Goal: Task Accomplishment & Management: Complete application form

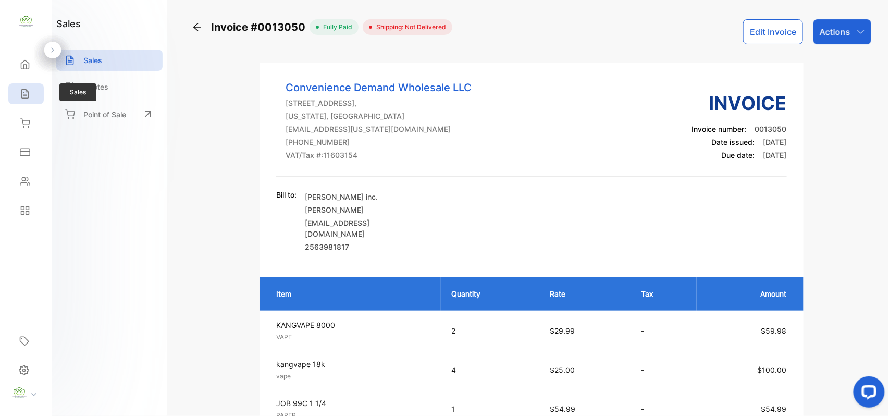
click at [28, 95] on icon at bounding box center [25, 94] width 10 height 10
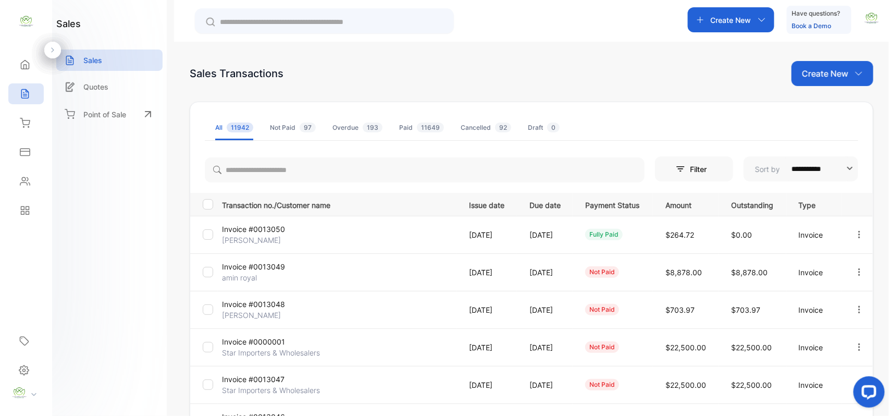
click at [796, 78] on div "Create New" at bounding box center [833, 73] width 82 height 25
click at [843, 101] on div "Invoice" at bounding box center [836, 107] width 73 height 21
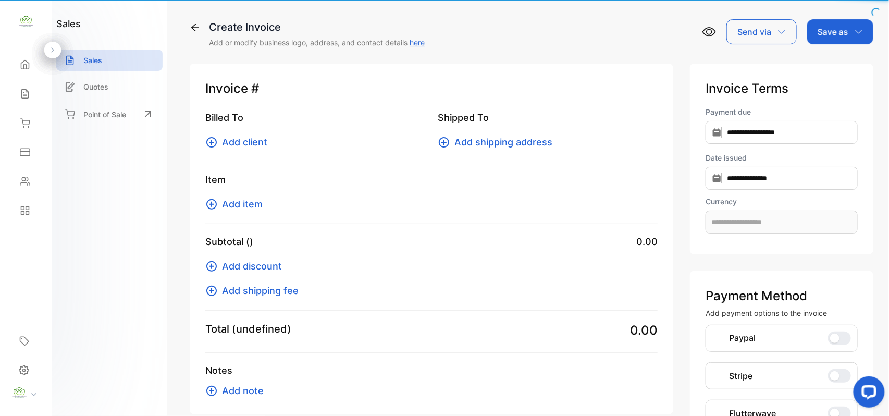
type input "**********"
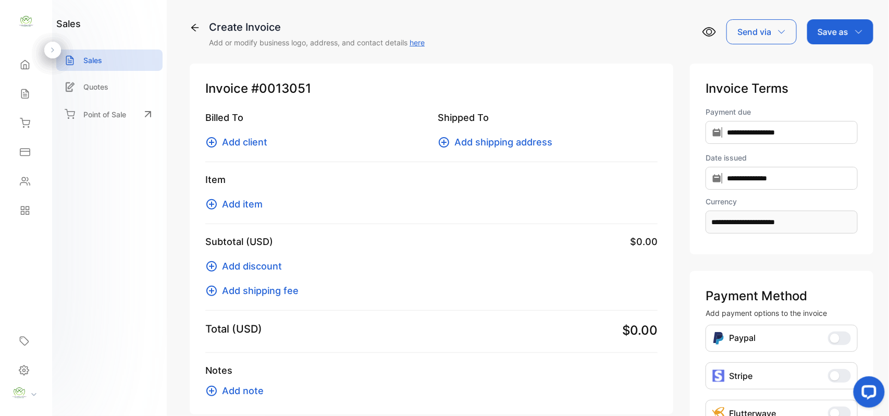
click at [236, 140] on span "Add client" at bounding box center [244, 142] width 45 height 14
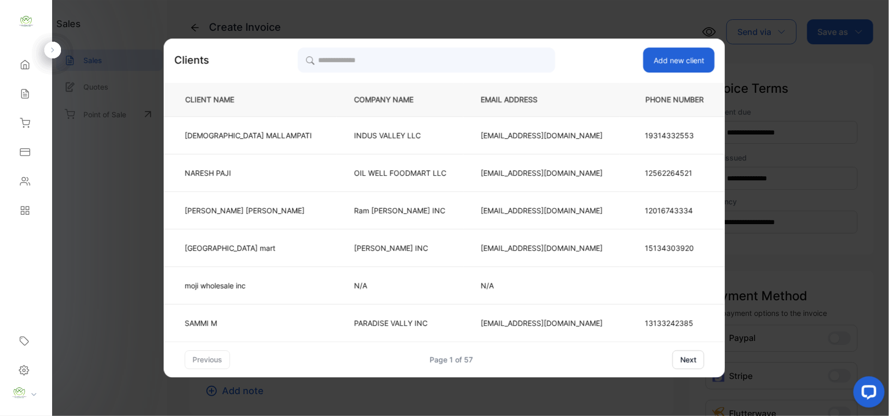
click at [473, 40] on div "Clients Add new client CLIENT NAME COMPANY NAME EMAIL ADDRESS PHONE NUMBER VISH…" at bounding box center [444, 208] width 561 height 339
click at [463, 53] on input "search" at bounding box center [426, 60] width 257 height 26
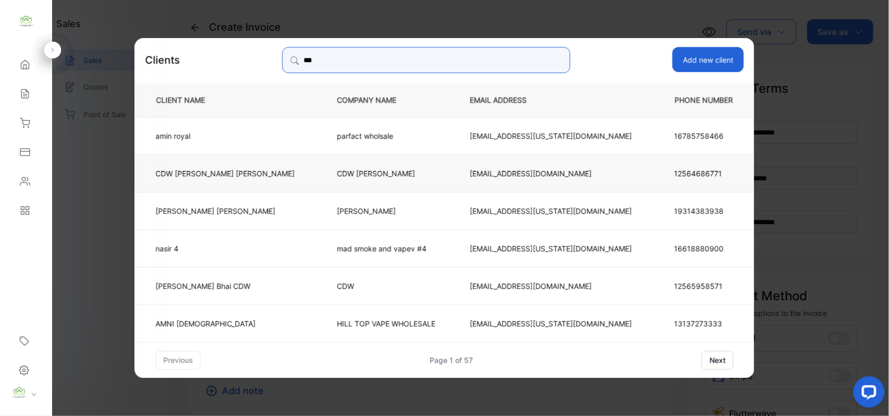
type input "***"
click at [245, 169] on p "CDW Suchit Panchal" at bounding box center [225, 172] width 139 height 11
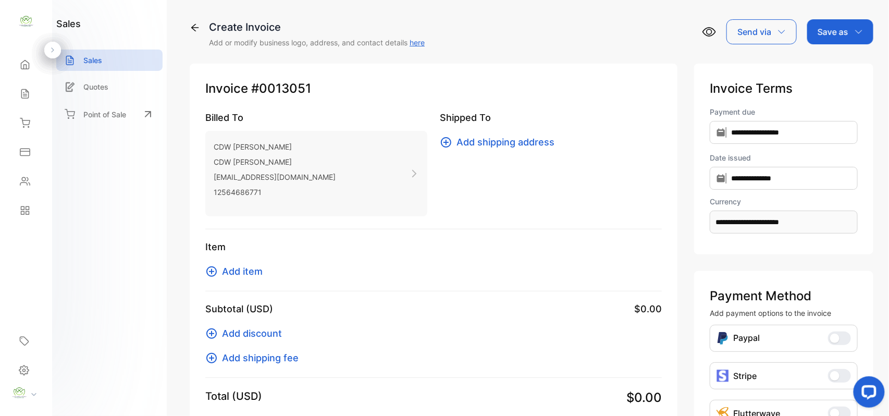
click at [240, 269] on span "Add item" at bounding box center [242, 271] width 41 height 14
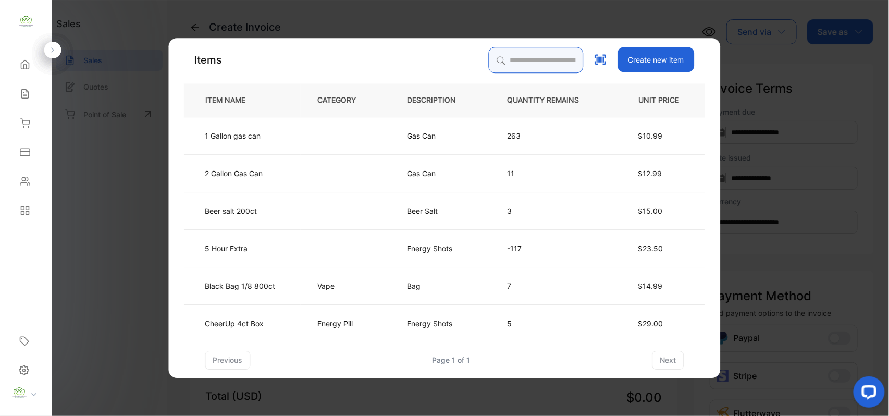
click at [538, 60] on input "search" at bounding box center [536, 60] width 95 height 26
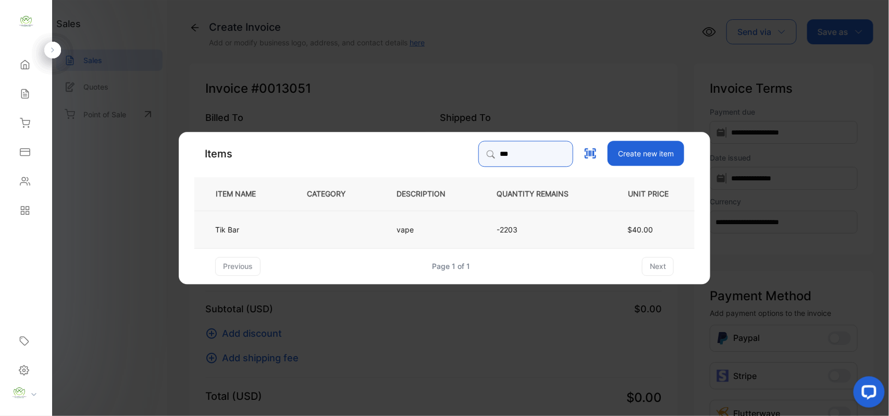
type input "***"
click at [347, 233] on td at bounding box center [335, 229] width 90 height 38
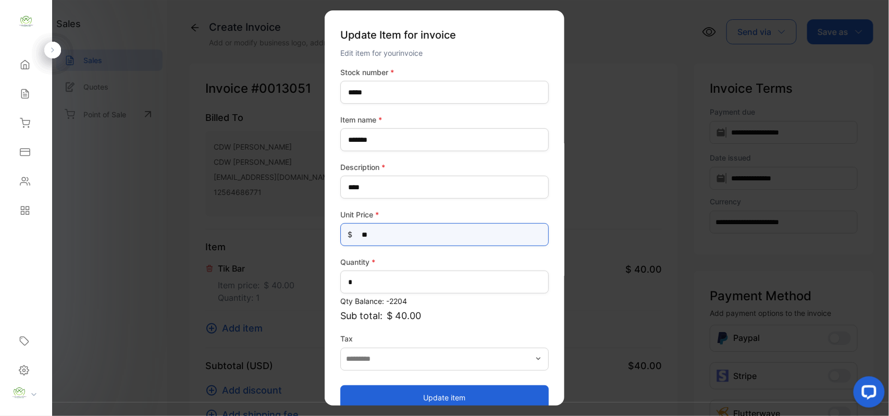
click at [419, 238] on Price-inputprice "**" at bounding box center [444, 234] width 208 height 23
type Price-inputprice "*"
type Price-inputprice "**"
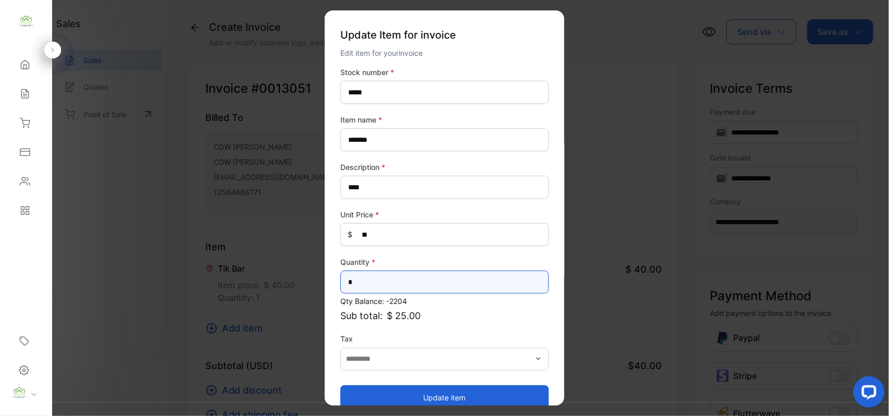
click at [359, 281] on input "*" at bounding box center [444, 281] width 208 height 23
type input "**"
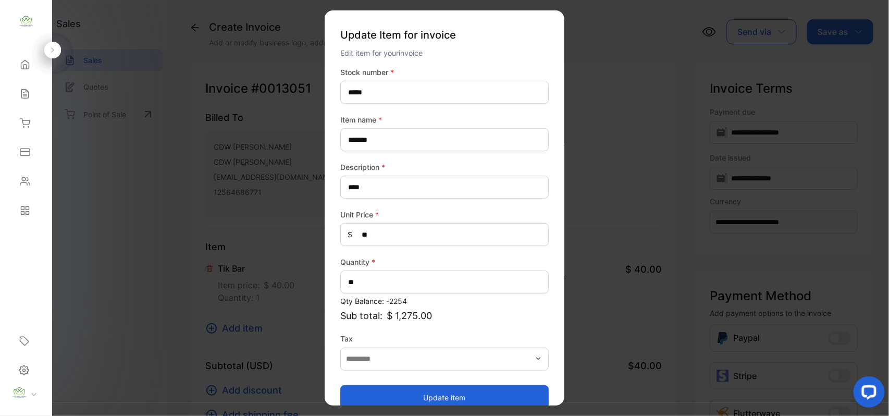
click at [438, 388] on button "Update item" at bounding box center [444, 397] width 208 height 25
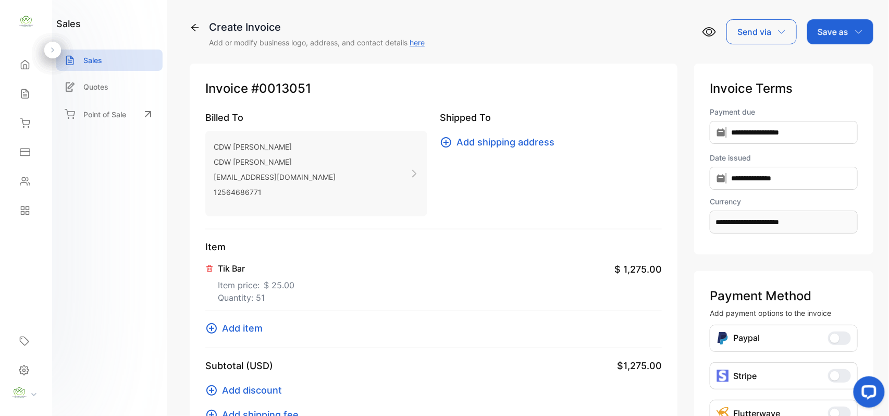
drag, startPoint x: 818, startPoint y: 26, endPoint x: 825, endPoint y: 42, distance: 18.4
click at [823, 33] on p "Save as" at bounding box center [833, 32] width 31 height 13
click at [820, 65] on div "Invoice" at bounding box center [838, 66] width 60 height 21
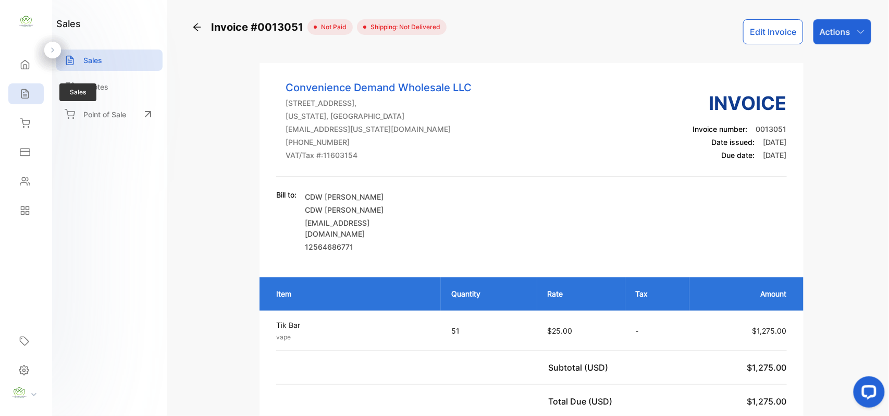
click at [21, 88] on div "Sales" at bounding box center [25, 93] width 35 height 21
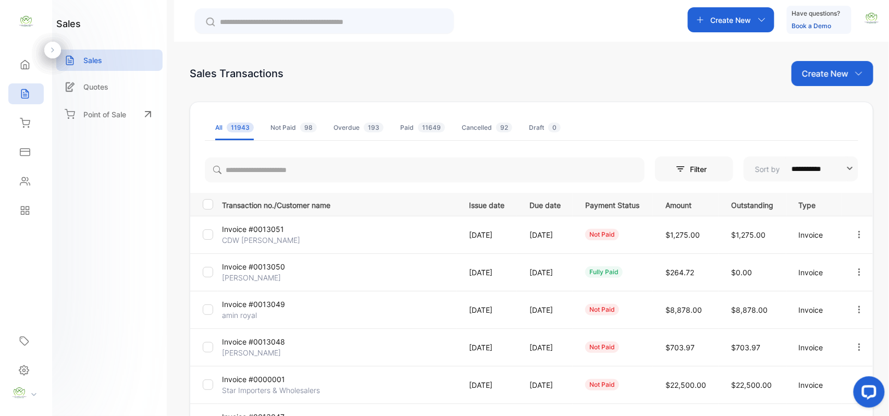
click at [818, 78] on p "Create New" at bounding box center [825, 73] width 46 height 13
click at [832, 106] on span "Invoice" at bounding box center [834, 108] width 24 height 11
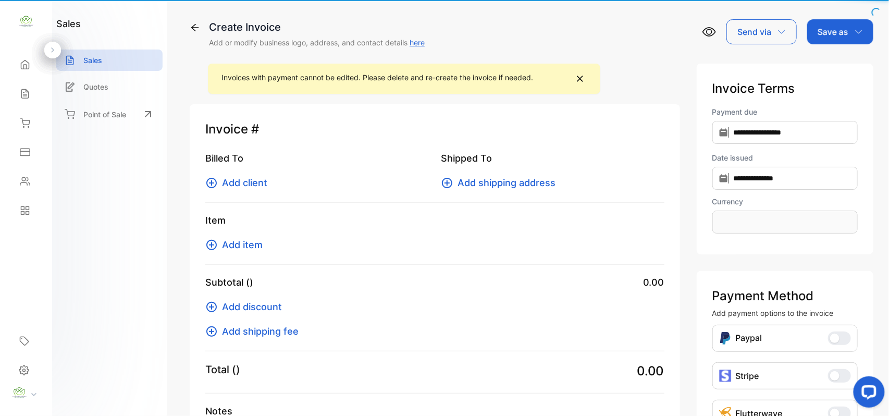
type input "**********"
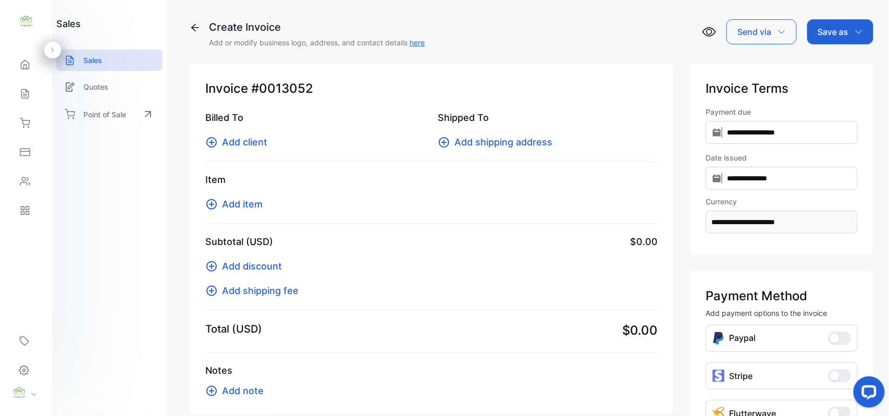
click at [240, 135] on span "Add client" at bounding box center [244, 142] width 45 height 14
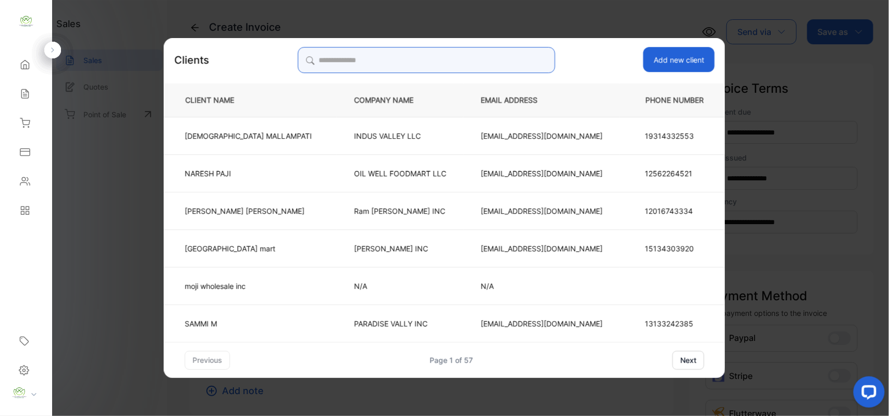
click at [413, 61] on input "search" at bounding box center [426, 60] width 257 height 26
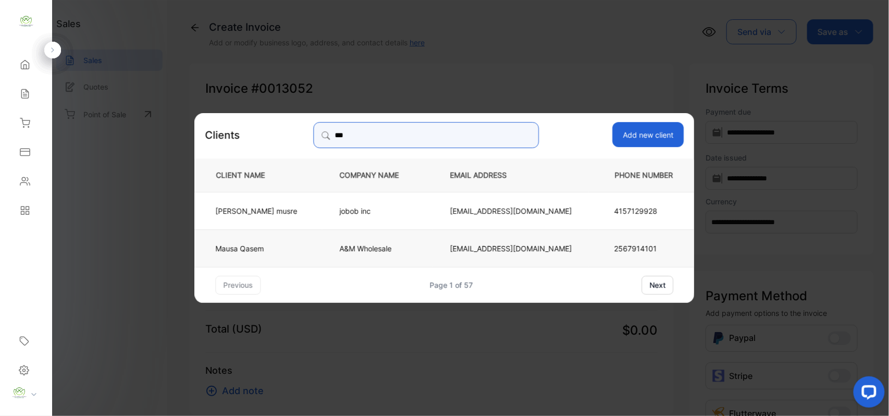
type input "***"
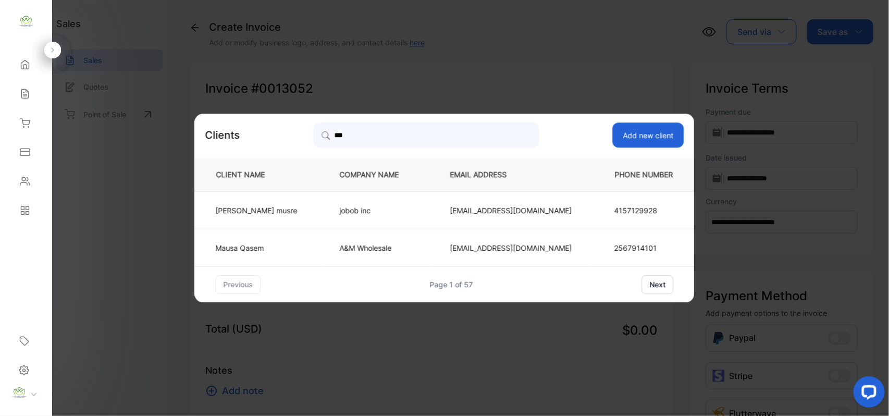
click at [290, 246] on p "Mausa Qasem" at bounding box center [257, 247] width 82 height 11
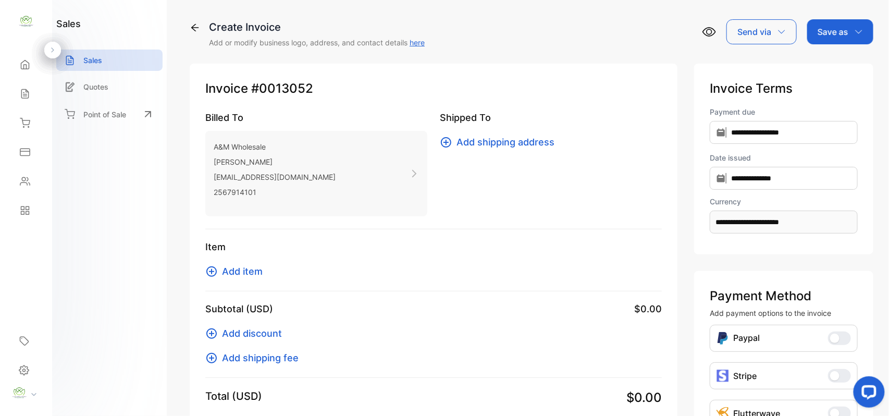
click at [239, 268] on span "Add item" at bounding box center [242, 271] width 41 height 14
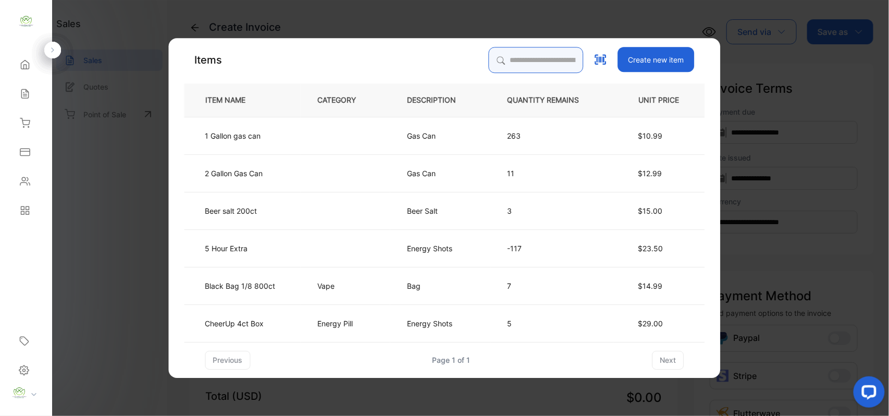
click at [523, 63] on input "search" at bounding box center [536, 60] width 95 height 26
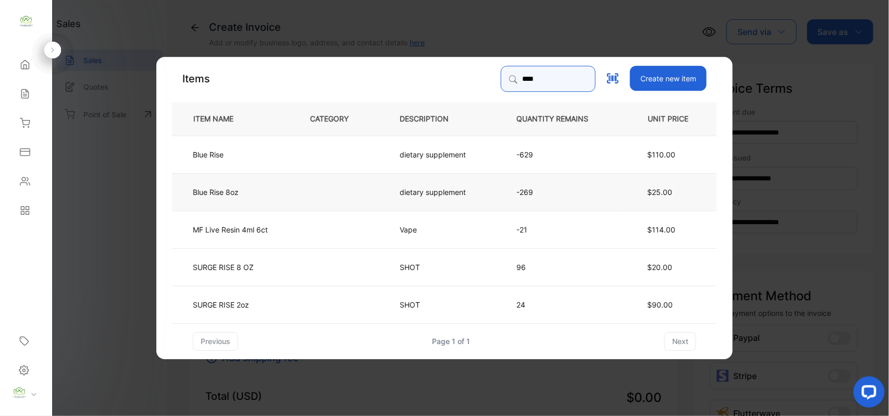
type input "****"
click at [288, 184] on td "Blue Rise 8oz" at bounding box center [232, 191] width 121 height 38
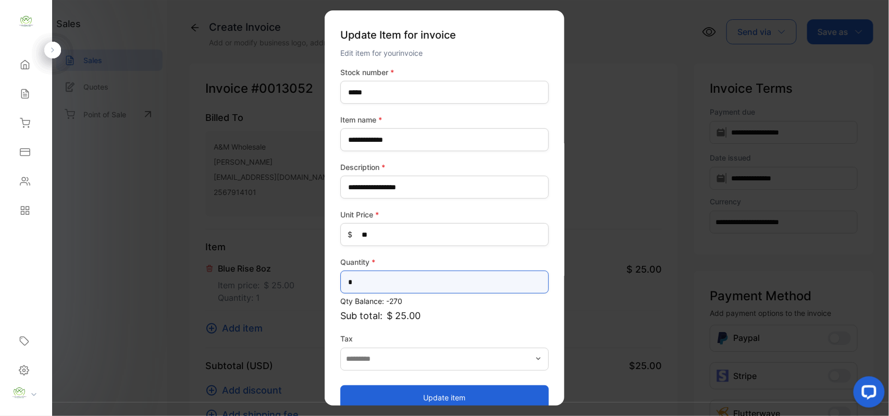
click at [431, 285] on input "*" at bounding box center [444, 281] width 208 height 23
type input "**"
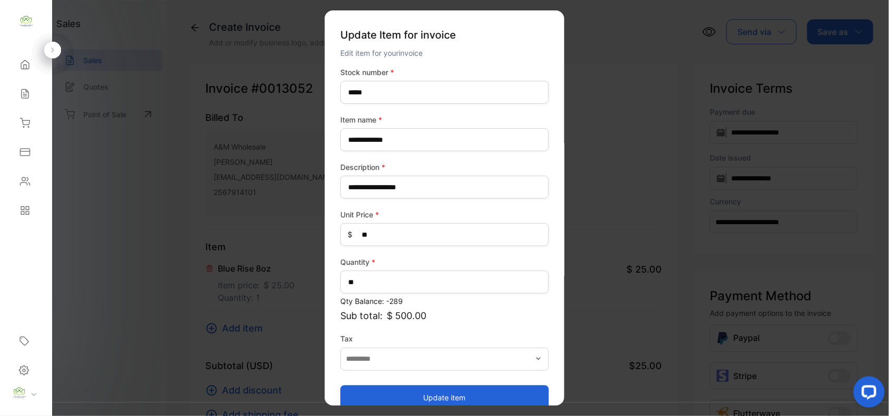
click at [411, 390] on button "Update item" at bounding box center [444, 397] width 208 height 25
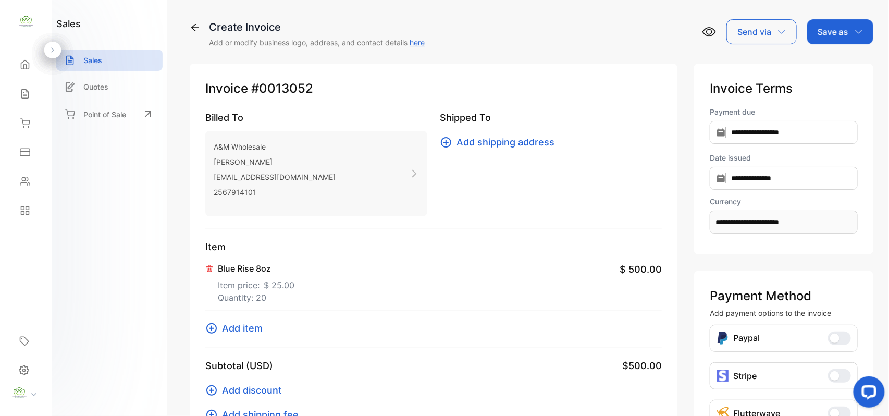
click at [255, 326] on span "Add item" at bounding box center [242, 328] width 41 height 14
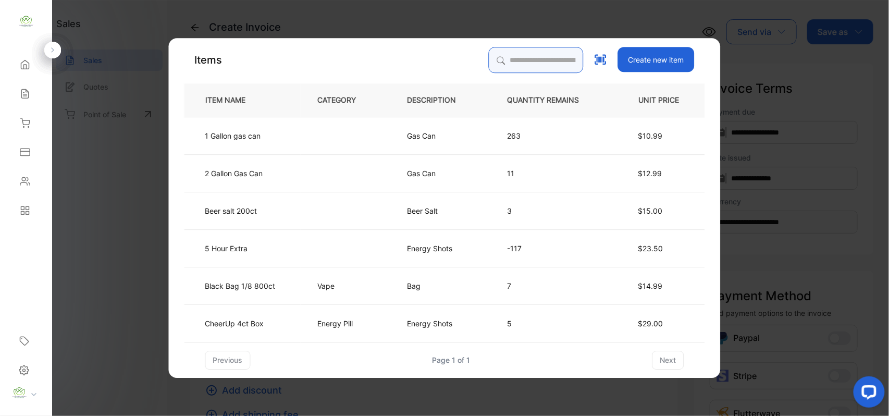
click at [505, 58] on input "search" at bounding box center [536, 60] width 95 height 26
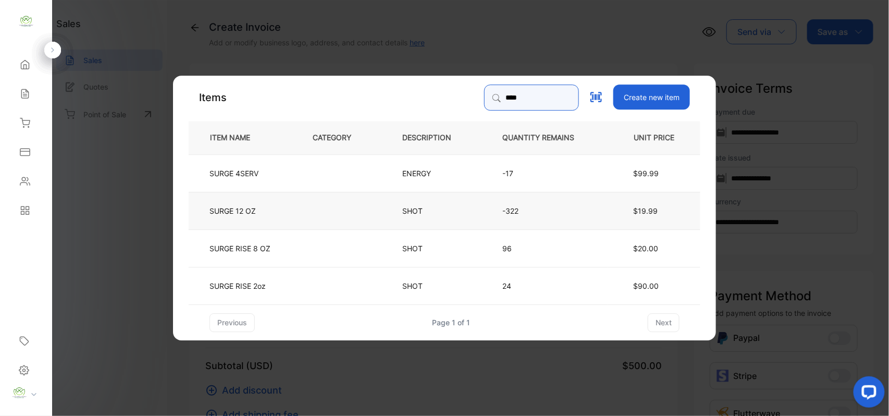
type input "****"
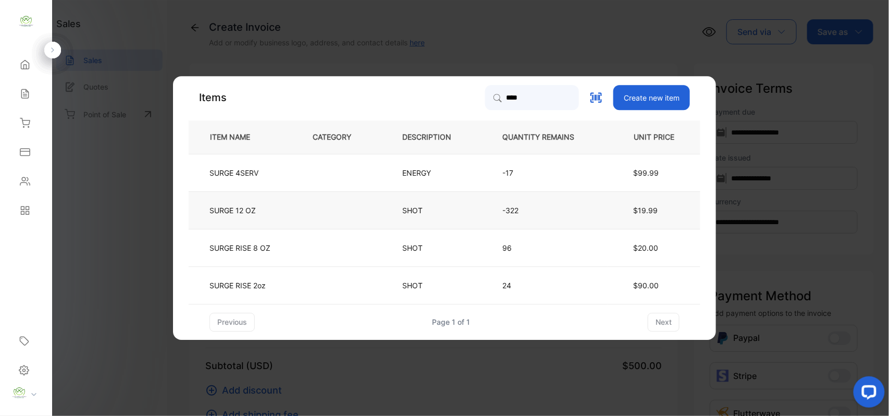
click at [276, 205] on td "SURGE 12 OZ" at bounding box center [242, 210] width 107 height 38
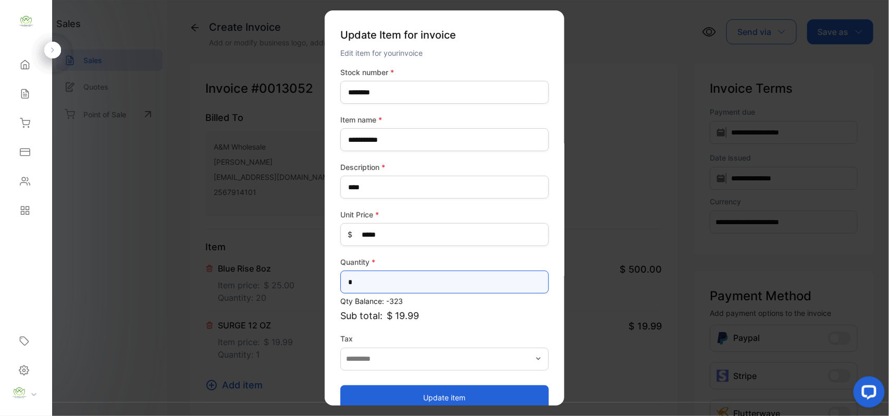
click at [362, 286] on input "*" at bounding box center [444, 281] width 208 height 23
type input "**"
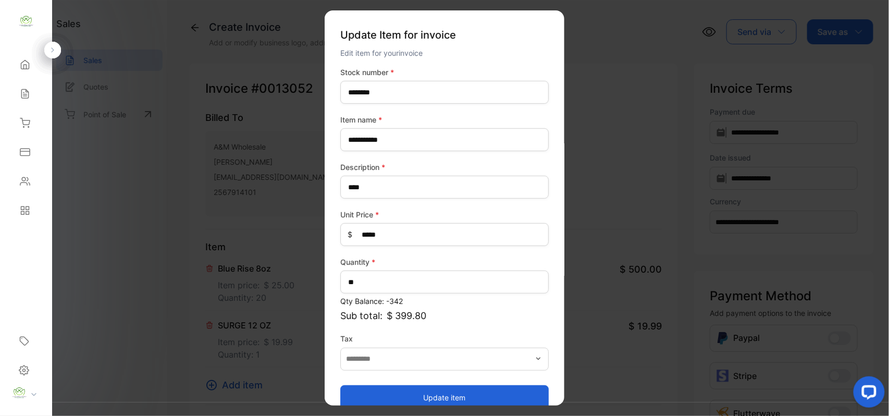
click at [423, 391] on button "Update item" at bounding box center [444, 397] width 208 height 25
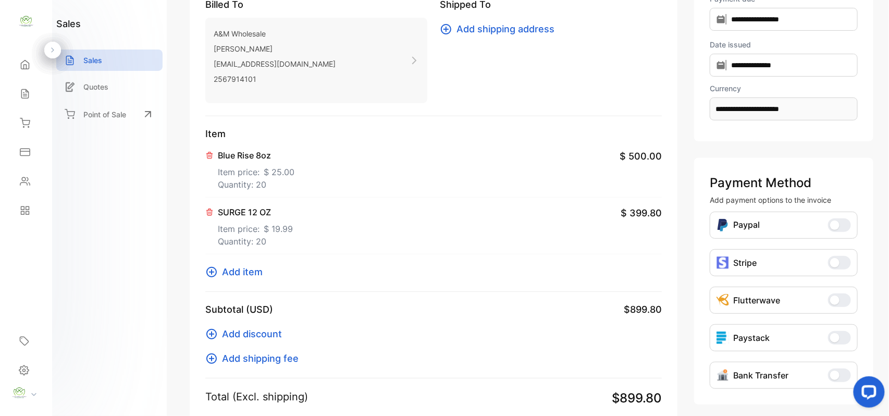
scroll to position [162, 0]
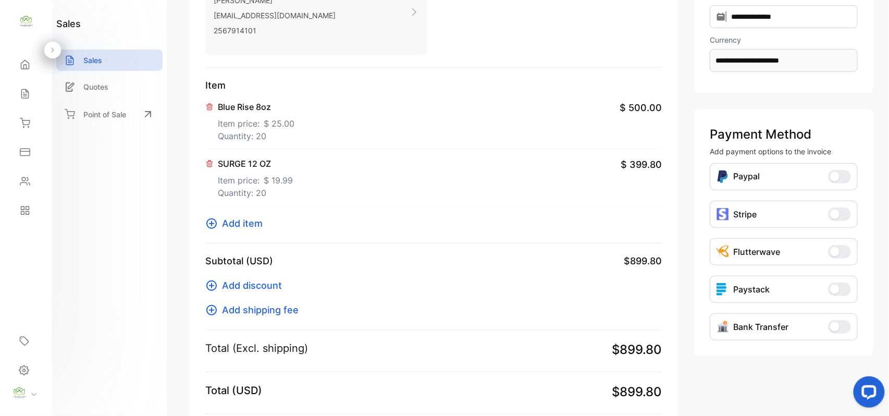
click at [249, 224] on span "Add item" at bounding box center [242, 223] width 41 height 14
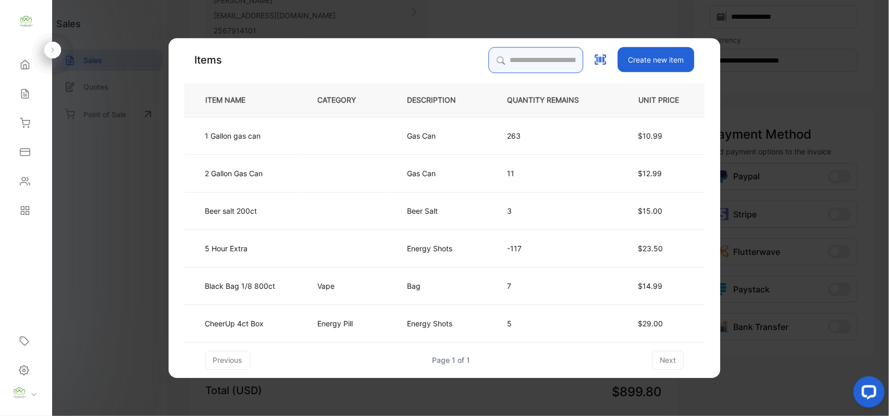
click at [551, 59] on input "search" at bounding box center [536, 60] width 95 height 26
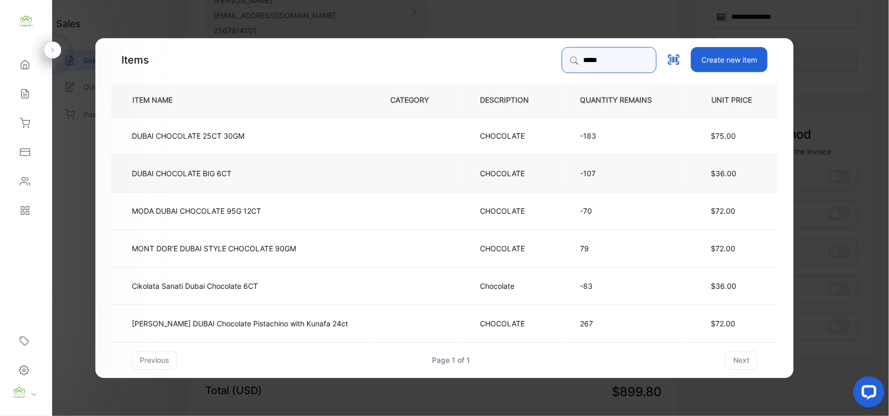
type input "*****"
click at [231, 175] on p "DUBAI CHOCOLATE BIG 6CT" at bounding box center [182, 172] width 100 height 11
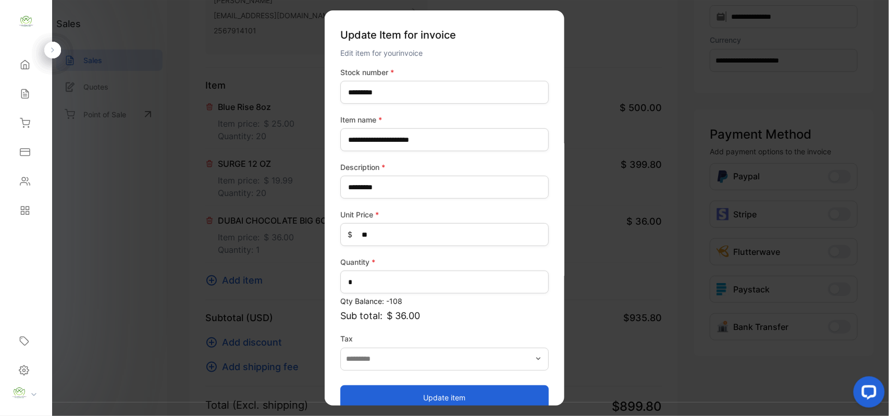
click at [424, 399] on button "Update item" at bounding box center [444, 397] width 208 height 25
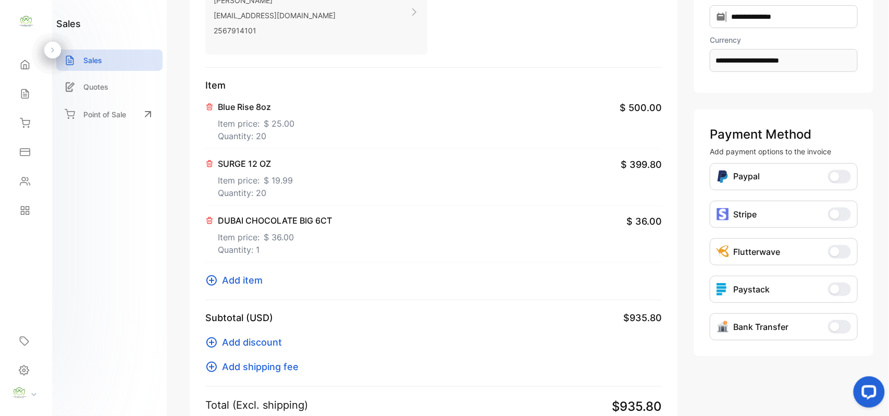
click at [253, 275] on span "Add item" at bounding box center [242, 280] width 41 height 14
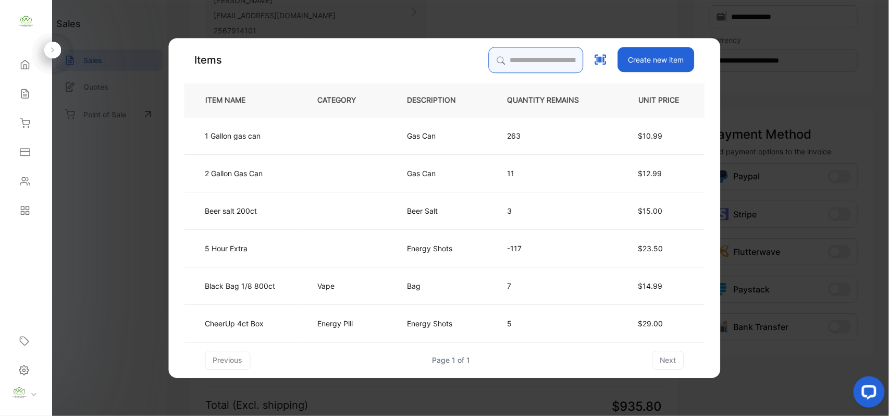
click at [521, 59] on input "search" at bounding box center [536, 60] width 95 height 26
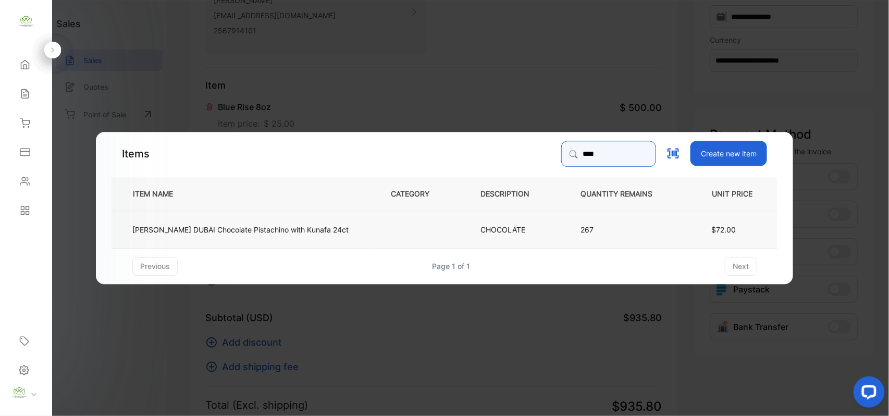
type input "****"
click at [341, 228] on td "[PERSON_NAME] DUBAI Chocolate Pistachino with Kunafa 24ct" at bounding box center [243, 229] width 262 height 38
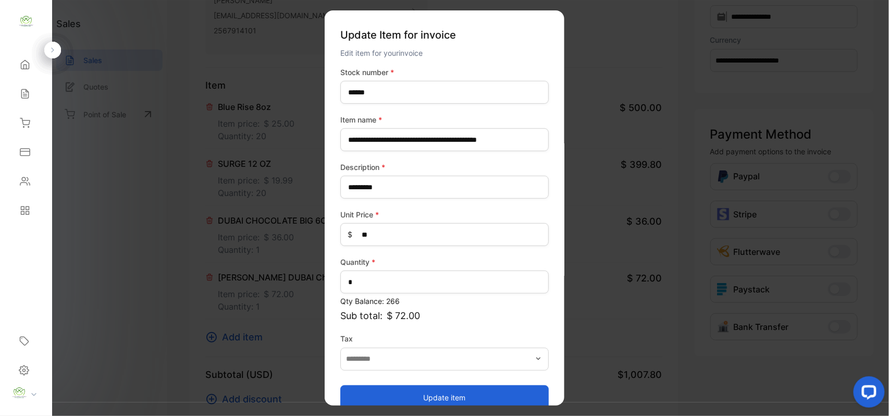
click at [475, 388] on button "Update item" at bounding box center [444, 397] width 208 height 25
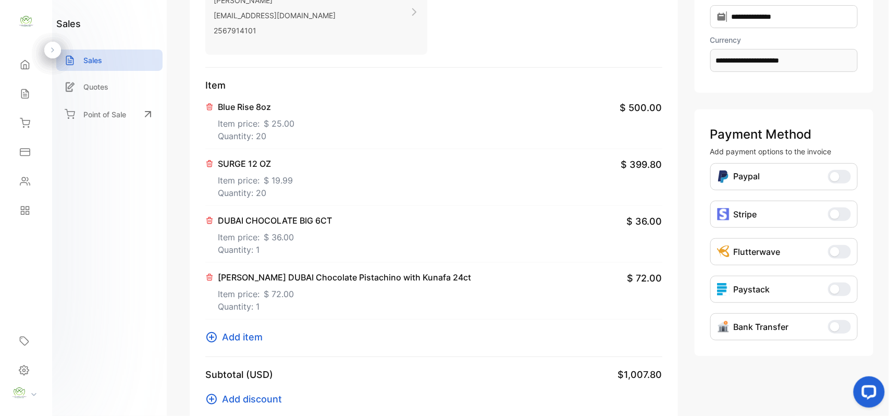
click at [250, 342] on span "Add item" at bounding box center [242, 337] width 41 height 14
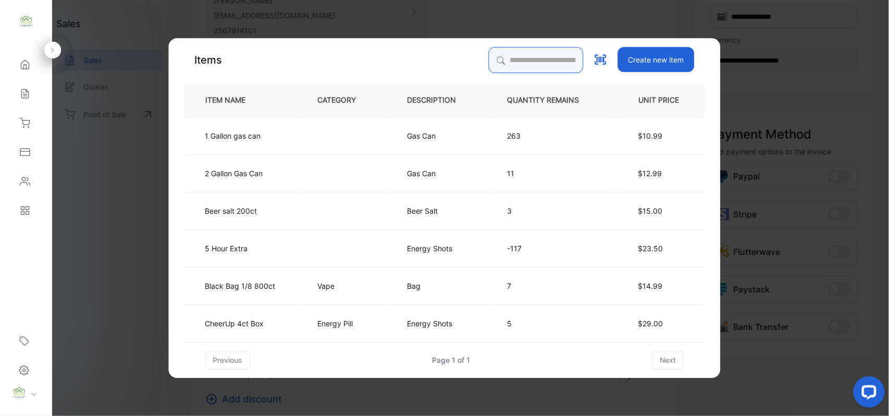
click at [537, 53] on input "search" at bounding box center [536, 60] width 95 height 26
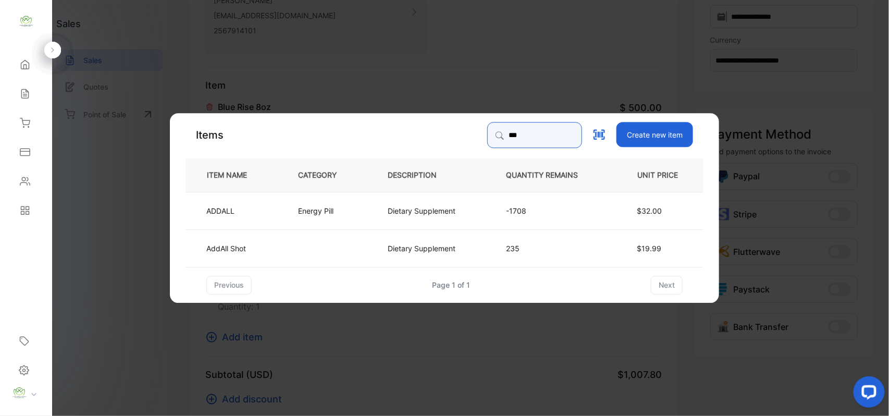
type input "******"
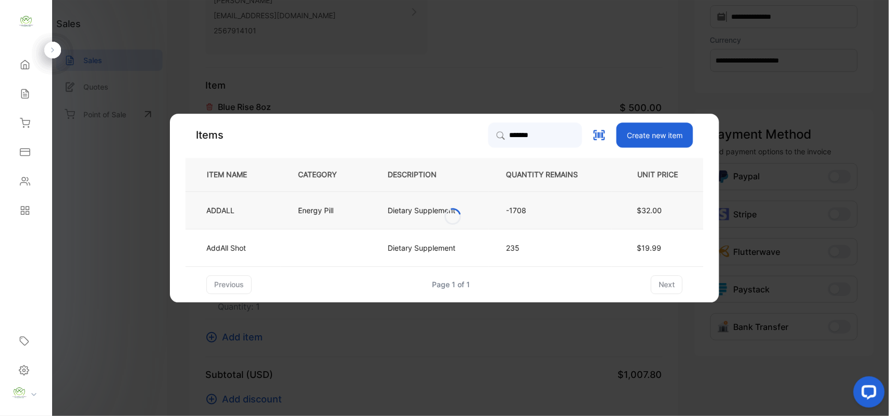
click at [277, 202] on td "ADDALL" at bounding box center [233, 210] width 95 height 38
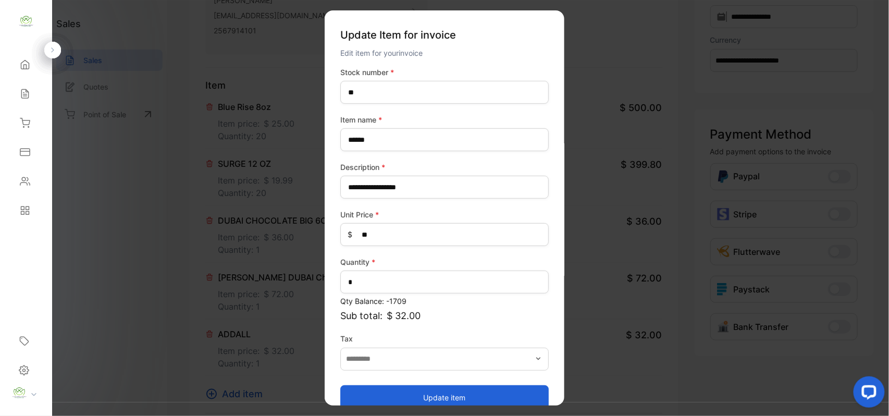
click at [436, 397] on button "Update item" at bounding box center [444, 397] width 208 height 25
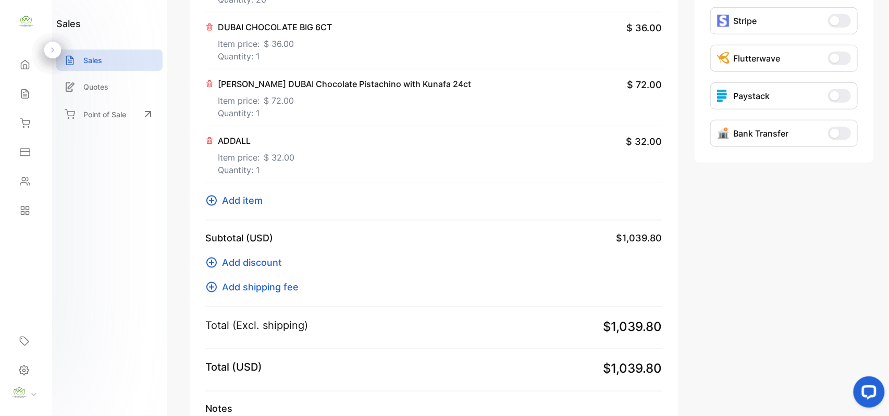
scroll to position [451, 0]
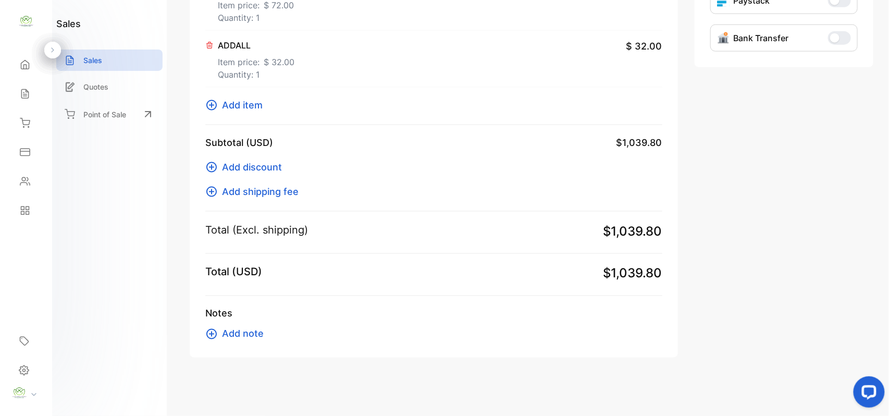
click at [248, 98] on span "Add item" at bounding box center [242, 105] width 41 height 14
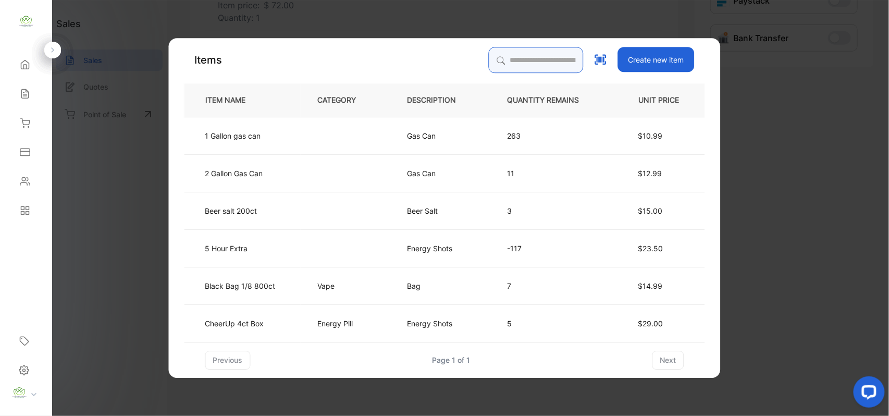
click at [549, 58] on input "search" at bounding box center [536, 60] width 95 height 26
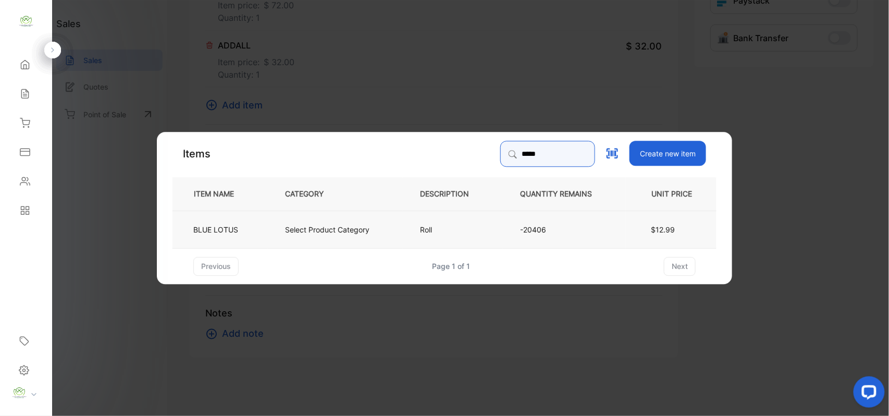
type input "*****"
click at [313, 228] on p "Select Product Category" at bounding box center [327, 229] width 84 height 11
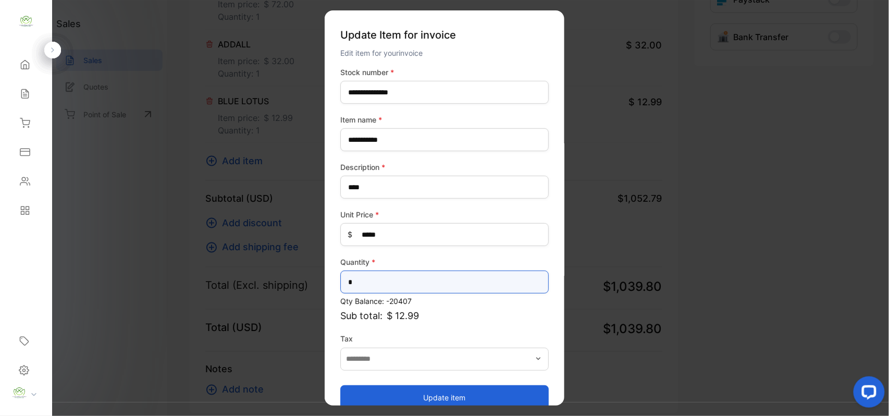
click at [455, 287] on input "*" at bounding box center [444, 281] width 208 height 23
type input "*"
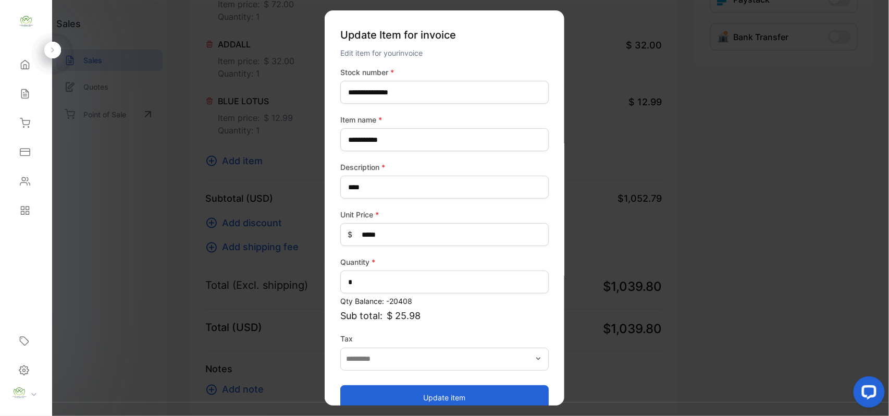
click at [454, 394] on button "Update item" at bounding box center [444, 397] width 208 height 25
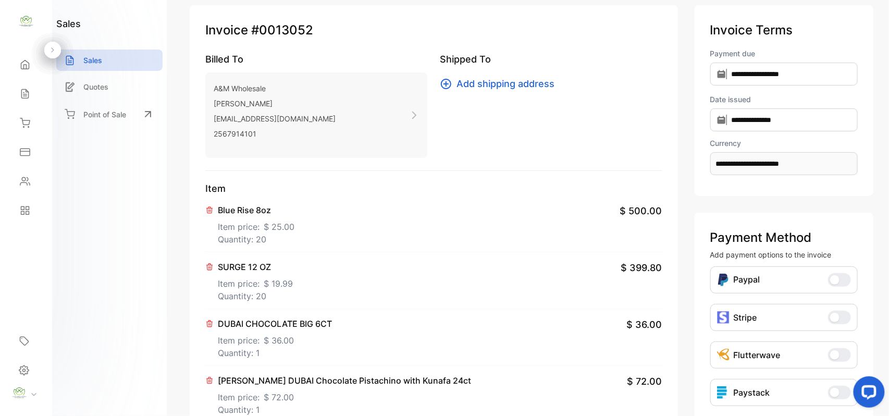
scroll to position [0, 0]
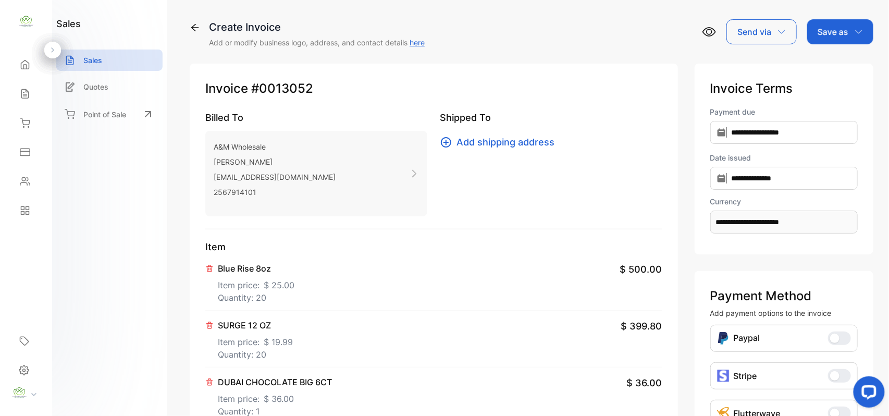
click at [838, 35] on p "Save as" at bounding box center [833, 32] width 31 height 13
click at [831, 66] on div "Invoice" at bounding box center [838, 66] width 60 height 21
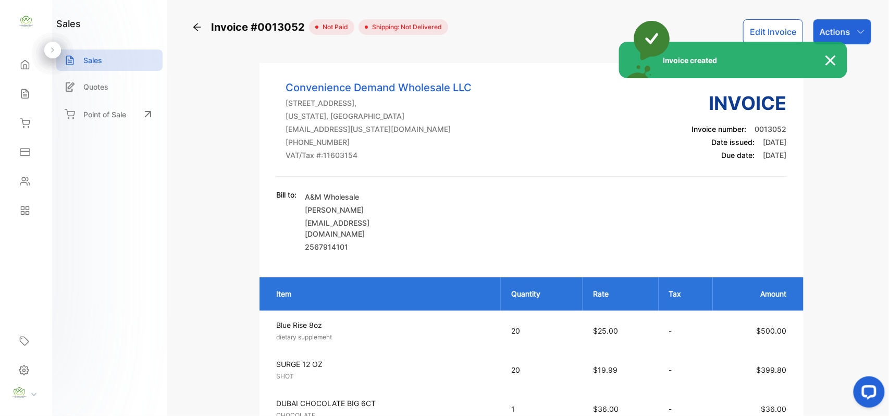
click at [851, 35] on div "Invoice created" at bounding box center [444, 208] width 889 height 416
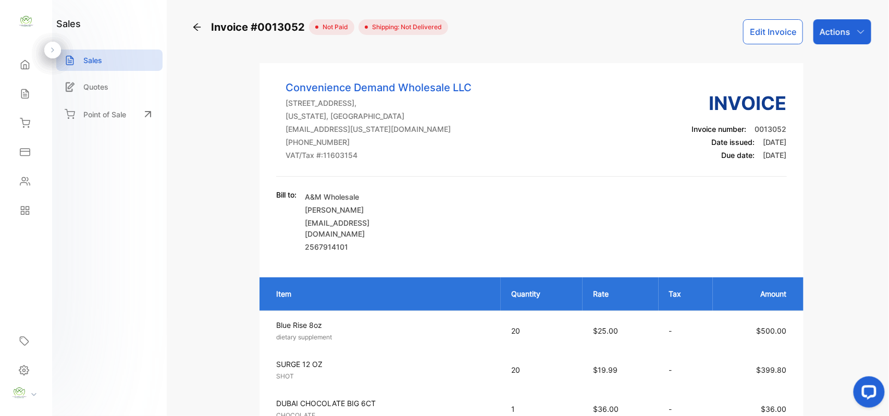
click at [851, 35] on div "Actions" at bounding box center [842, 31] width 58 height 25
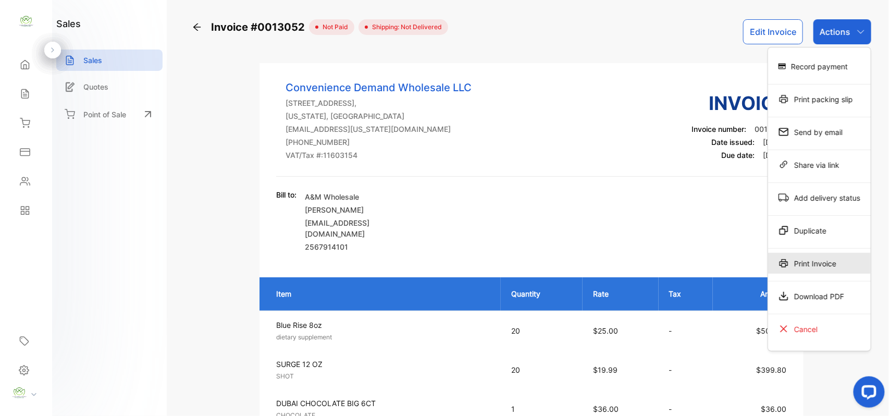
click at [812, 270] on div "Print Invoice" at bounding box center [819, 263] width 103 height 21
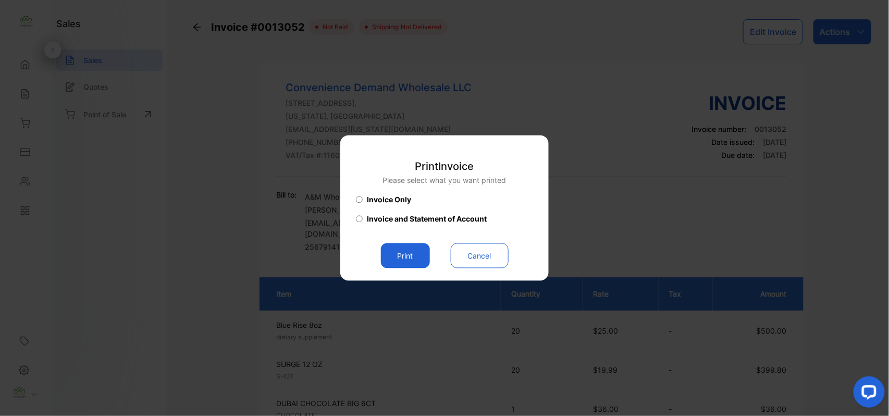
click at [421, 258] on button "Print" at bounding box center [405, 255] width 49 height 25
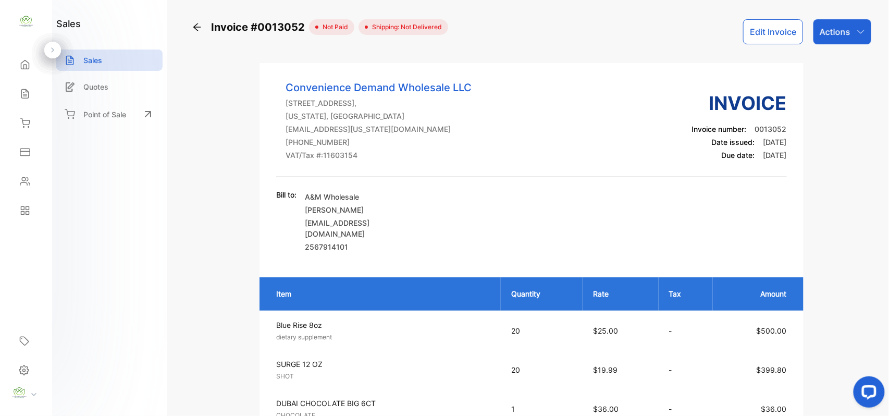
click at [830, 35] on p "Actions" at bounding box center [835, 32] width 31 height 13
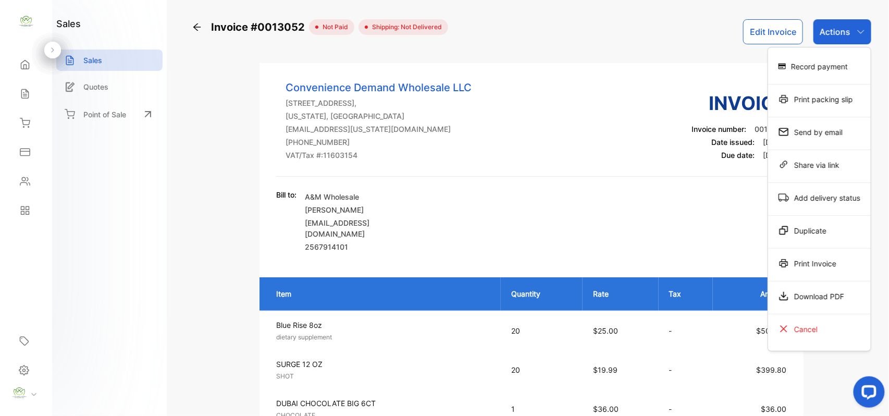
click at [826, 63] on div "Record payment" at bounding box center [819, 66] width 103 height 21
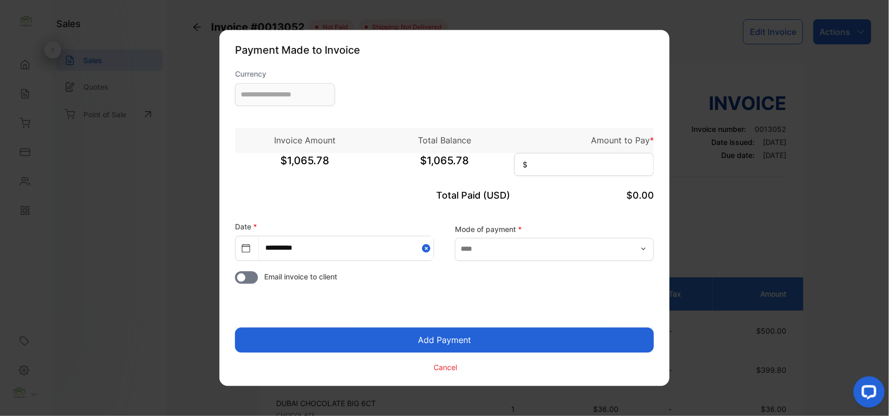
type input "**********"
click at [557, 165] on input at bounding box center [584, 164] width 140 height 23
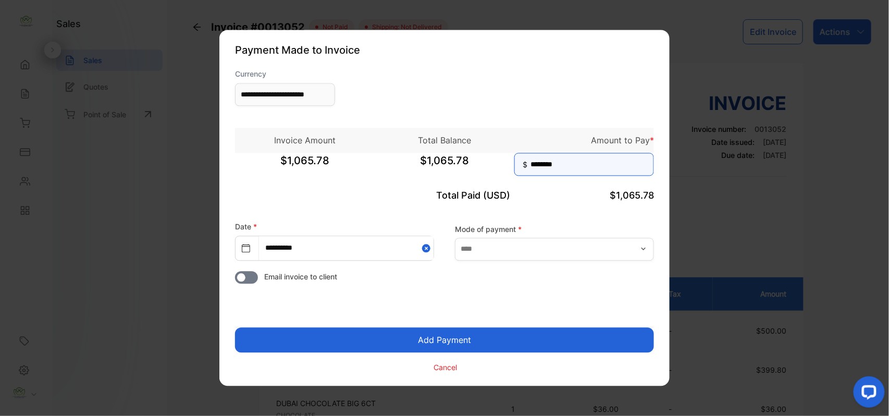
type input "********"
click at [235, 328] on button "Add Payment" at bounding box center [444, 340] width 419 height 25
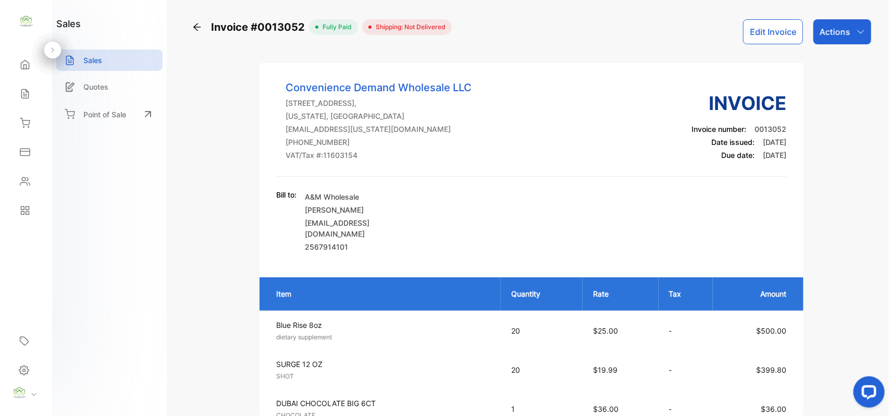
click at [825, 44] on div "Actions" at bounding box center [842, 31] width 58 height 25
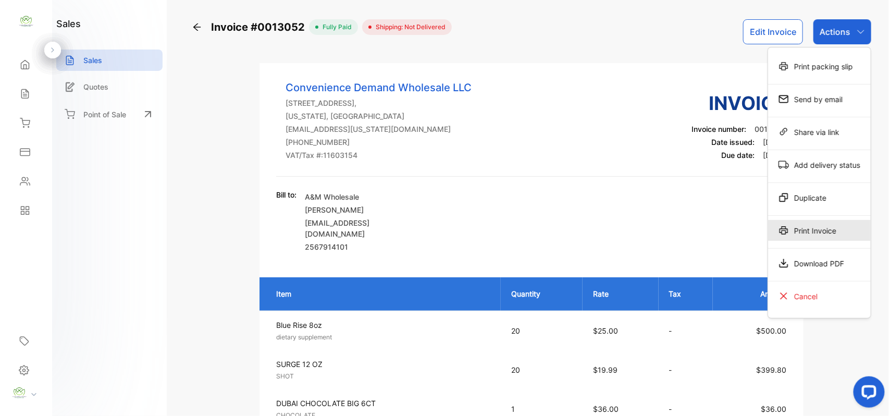
click at [795, 236] on div "Print Invoice" at bounding box center [819, 230] width 103 height 21
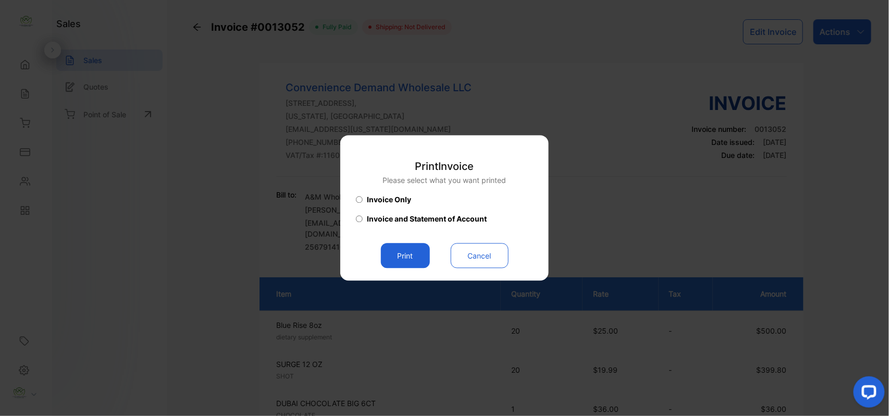
click at [416, 262] on button "Print" at bounding box center [405, 255] width 49 height 25
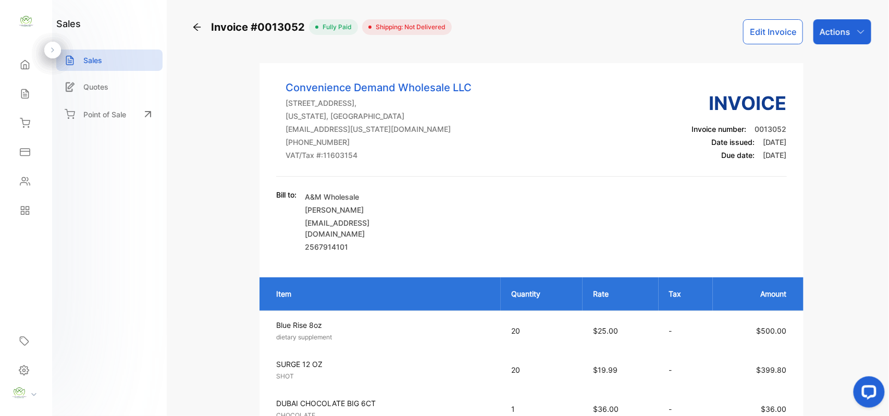
click at [20, 92] on icon at bounding box center [25, 94] width 10 height 10
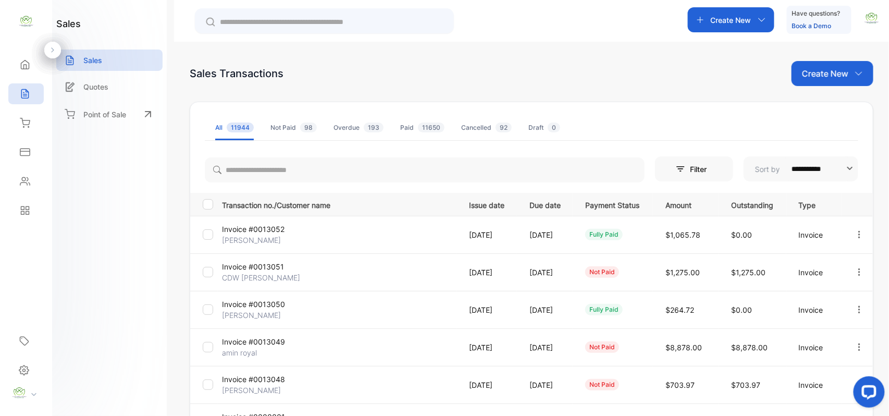
click at [35, 178] on div "Contacts" at bounding box center [25, 181] width 35 height 21
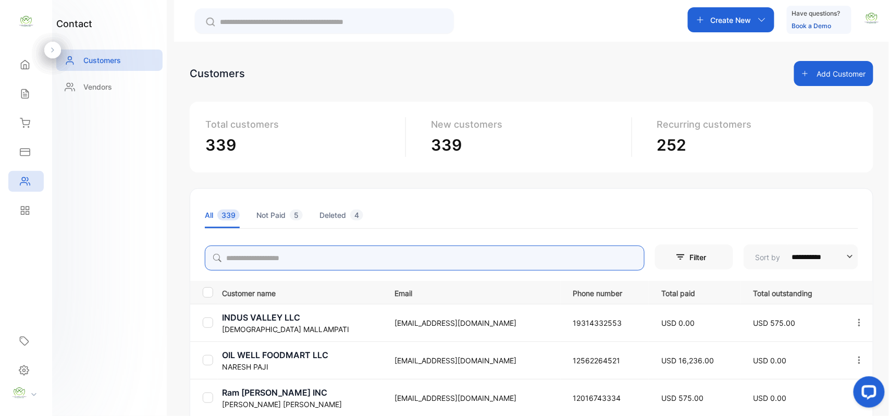
click at [488, 260] on input "search" at bounding box center [425, 257] width 440 height 25
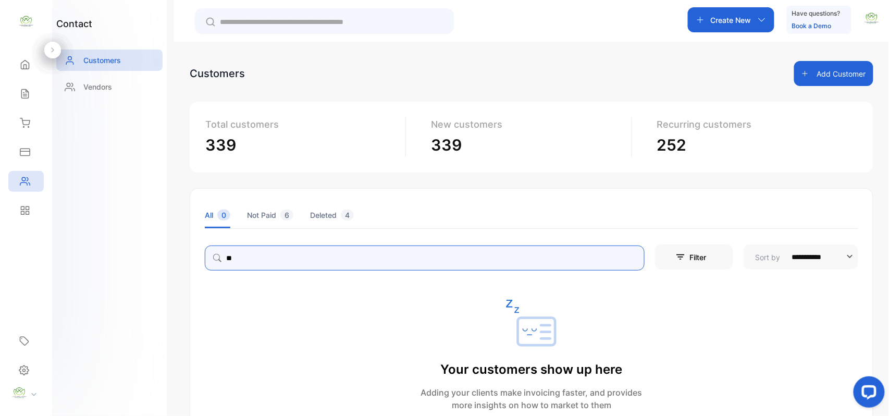
type input "*"
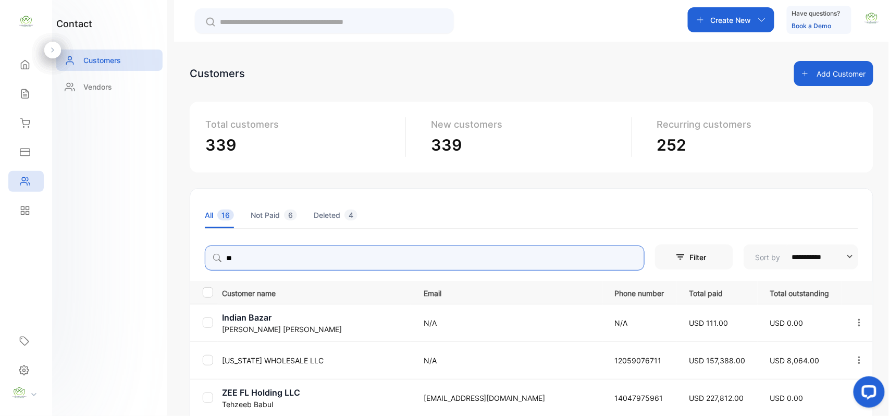
type input "*"
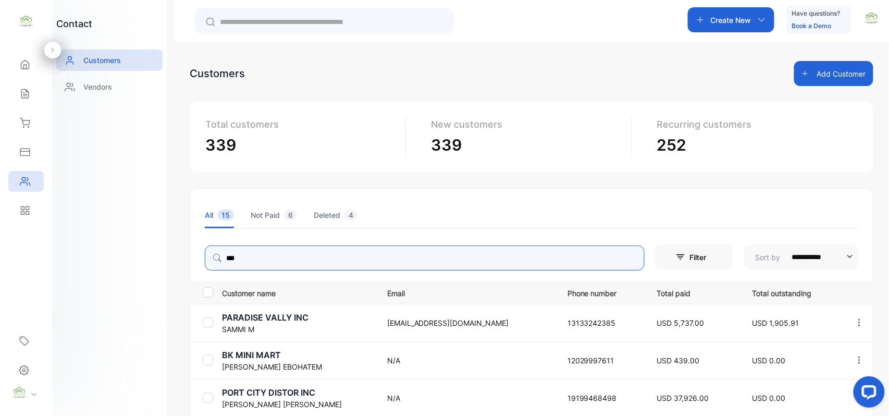
type input "***"
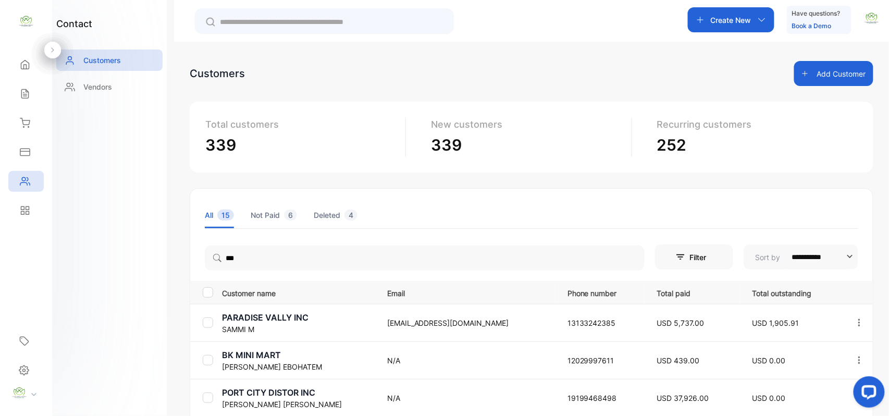
click at [265, 360] on p "BK MINI MART" at bounding box center [298, 355] width 152 height 13
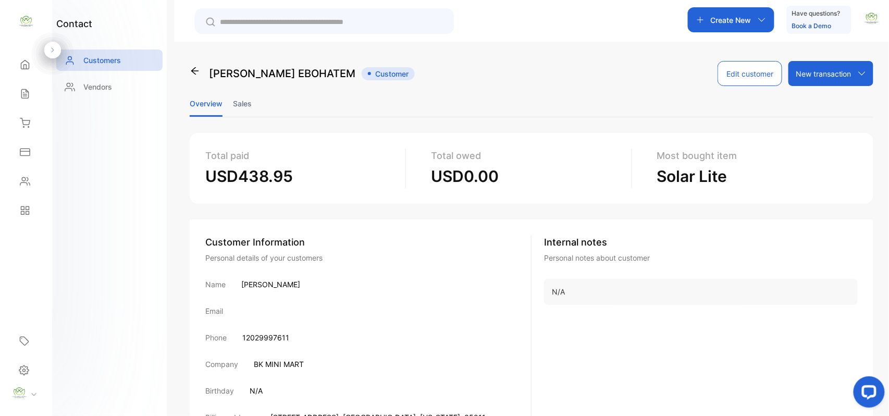
click at [243, 105] on li "Sales" at bounding box center [242, 103] width 19 height 27
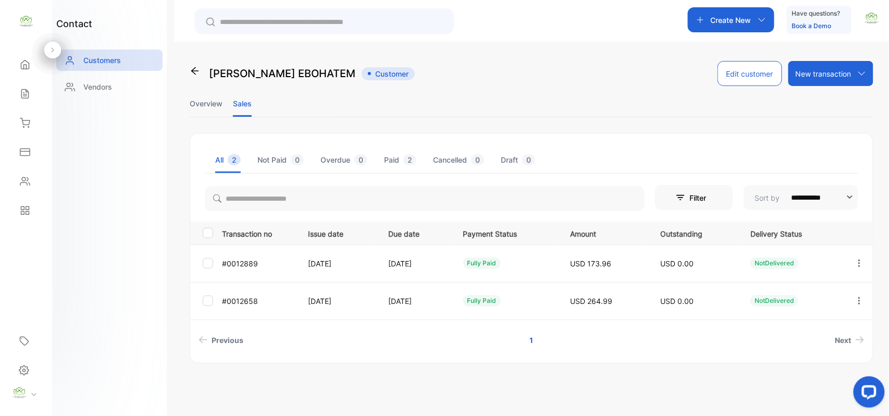
click at [861, 302] on icon "button" at bounding box center [859, 300] width 9 height 9
click at [808, 331] on div "View" at bounding box center [812, 332] width 117 height 21
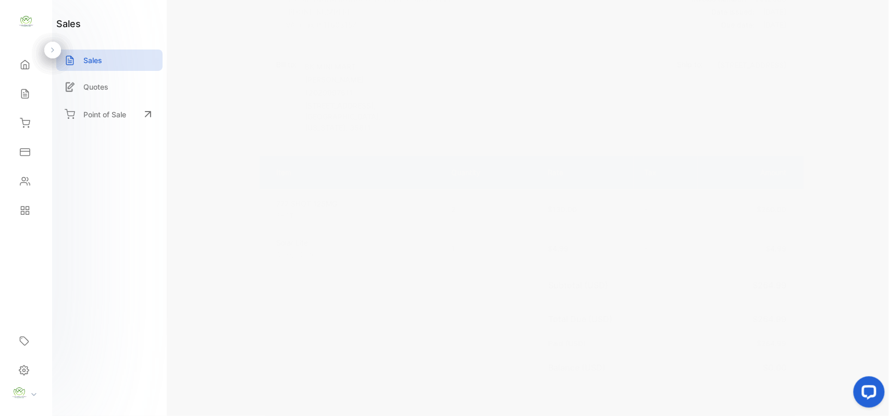
scroll to position [162, 0]
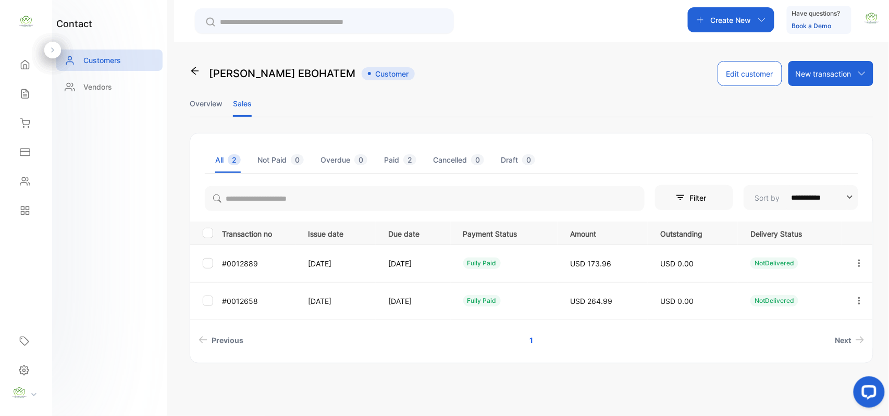
click at [857, 261] on icon "button" at bounding box center [859, 262] width 9 height 9
click at [819, 291] on div "View" at bounding box center [812, 295] width 117 height 21
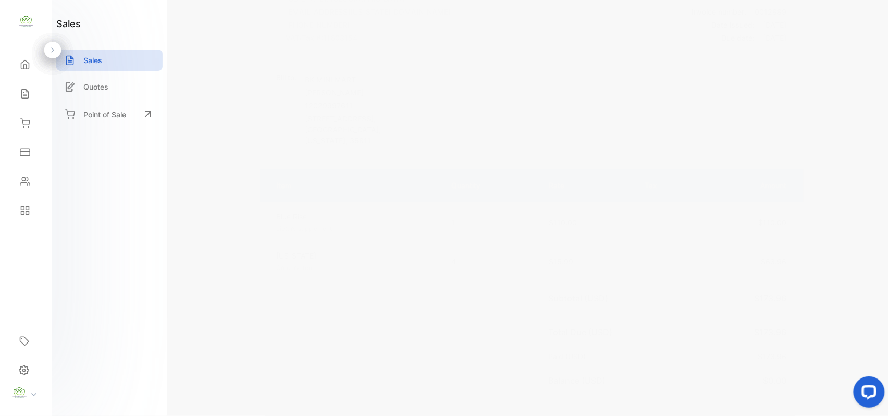
scroll to position [162, 0]
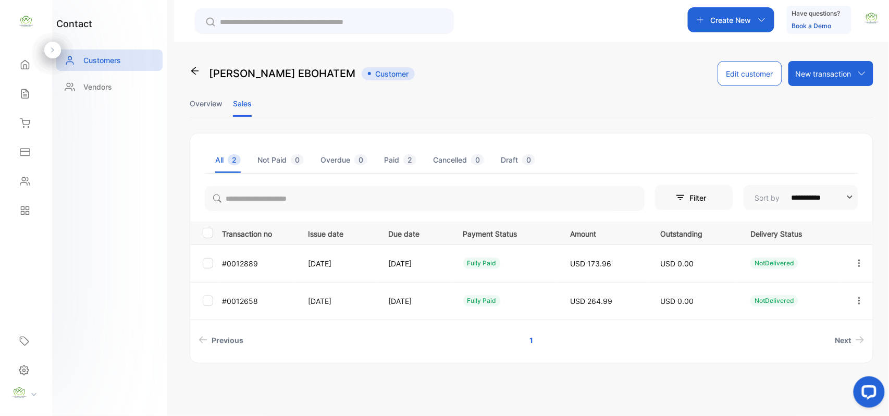
click at [16, 90] on div "Sales" at bounding box center [25, 93] width 35 height 21
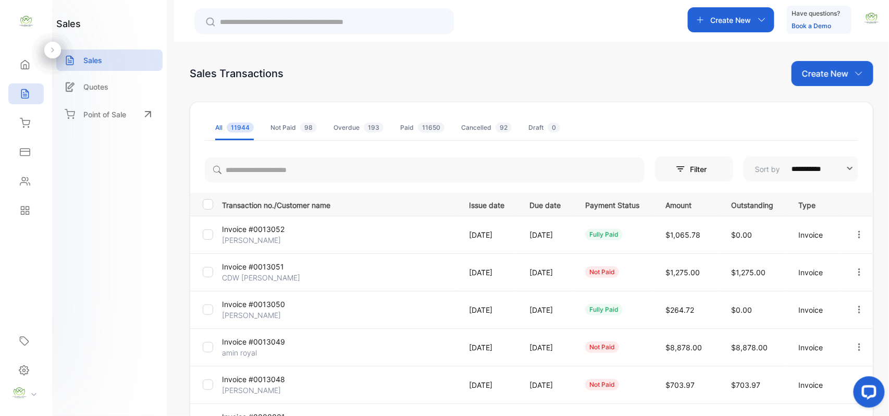
click at [257, 315] on p "[PERSON_NAME]" at bounding box center [261, 315] width 78 height 11
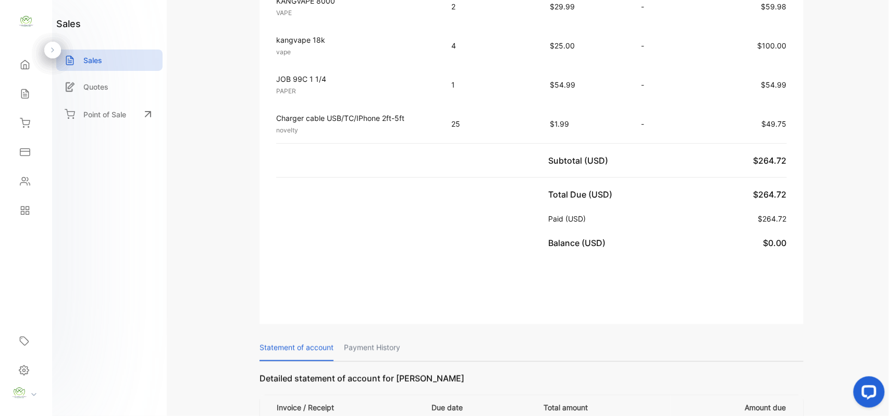
scroll to position [162, 0]
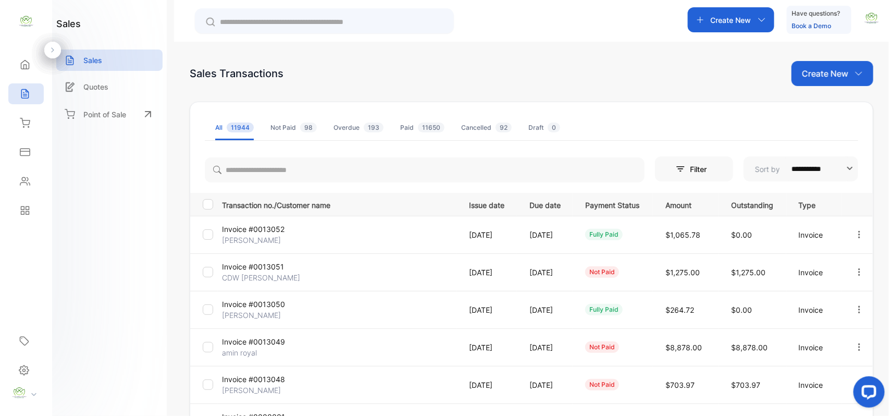
click at [839, 67] on p "Create New" at bounding box center [825, 73] width 46 height 13
click at [826, 103] on span "Invoice" at bounding box center [834, 108] width 24 height 11
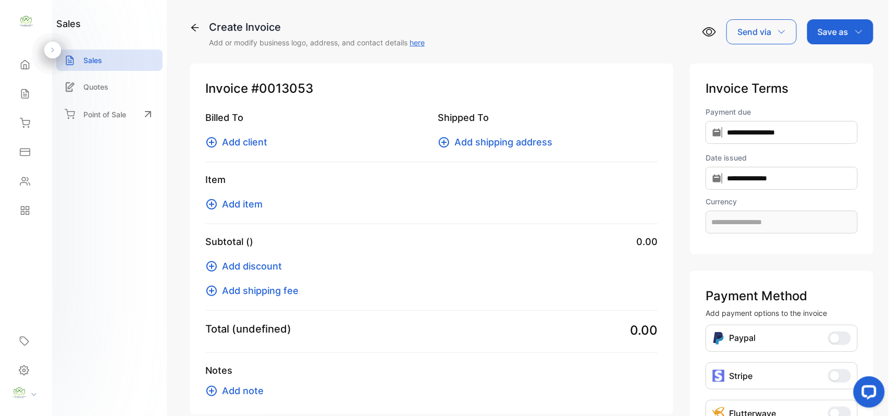
type input "**********"
click at [245, 150] on div "Billed To Add client Shipped To Add shipping address" at bounding box center [431, 136] width 452 height 52
click at [238, 137] on span "Add client" at bounding box center [244, 142] width 45 height 14
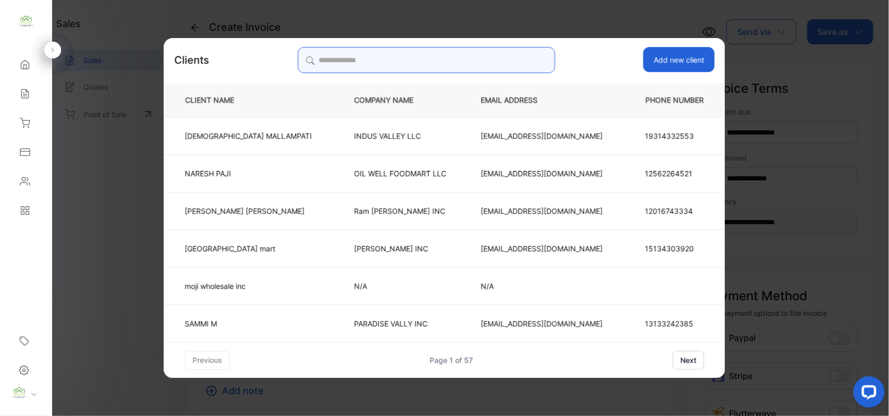
click at [415, 55] on input "search" at bounding box center [426, 60] width 257 height 26
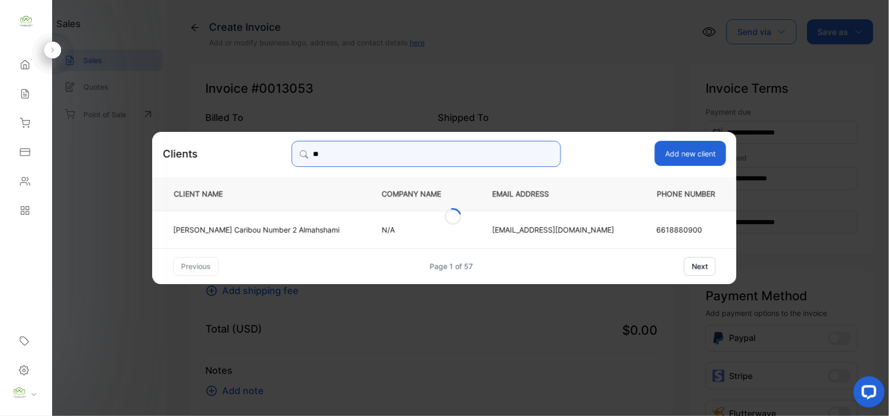
type input "*"
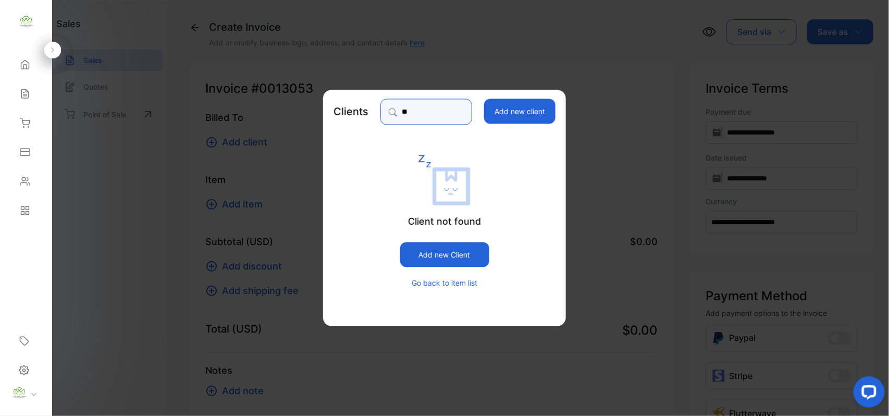
type input "*"
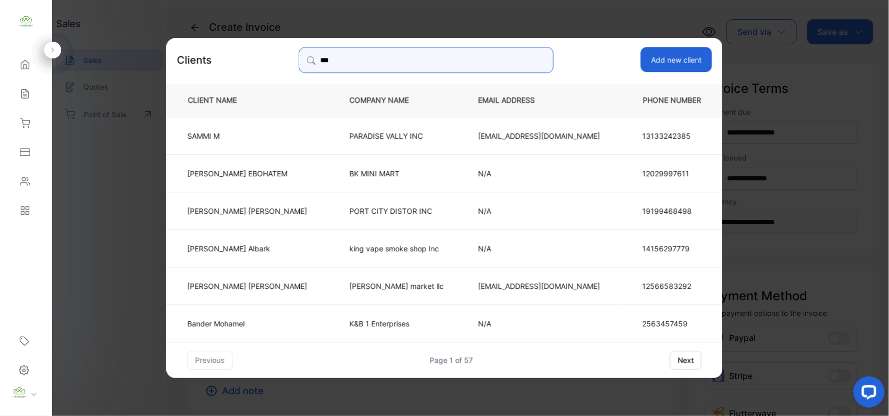
type input "***"
click at [264, 168] on p "[PERSON_NAME]" at bounding box center [248, 172] width 120 height 11
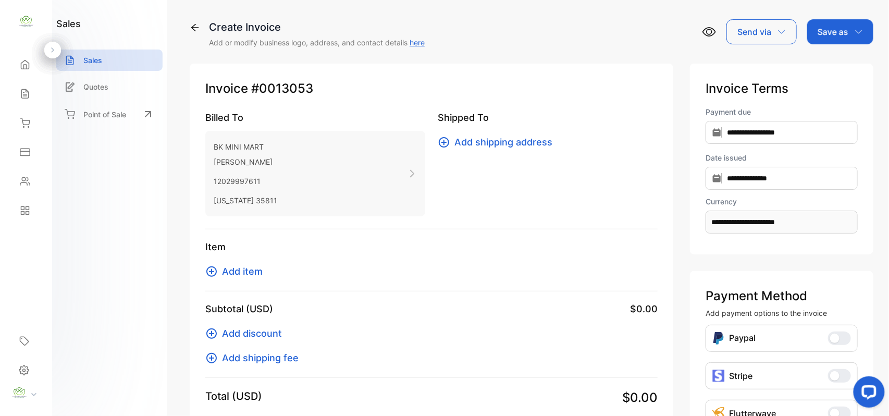
click at [245, 274] on span "Add item" at bounding box center [242, 271] width 41 height 14
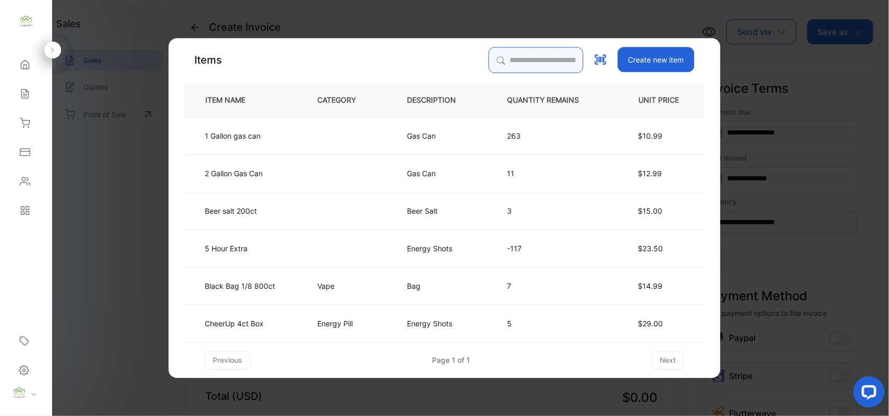
click at [534, 58] on input "search" at bounding box center [536, 60] width 95 height 26
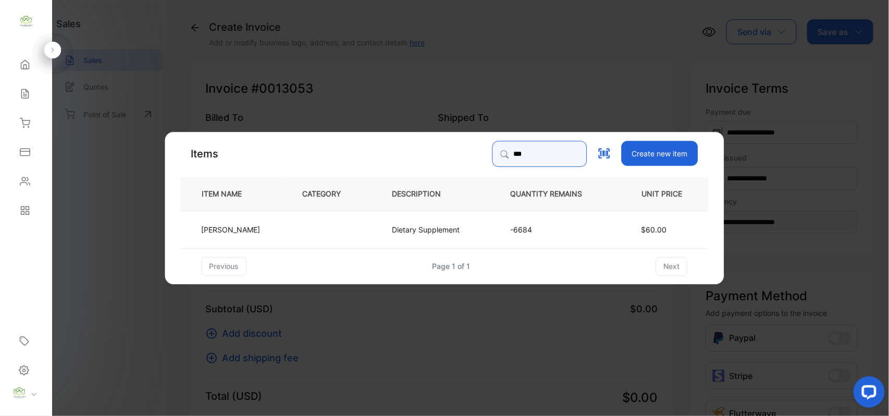
type input "***"
click at [331, 224] on td at bounding box center [331, 229] width 90 height 38
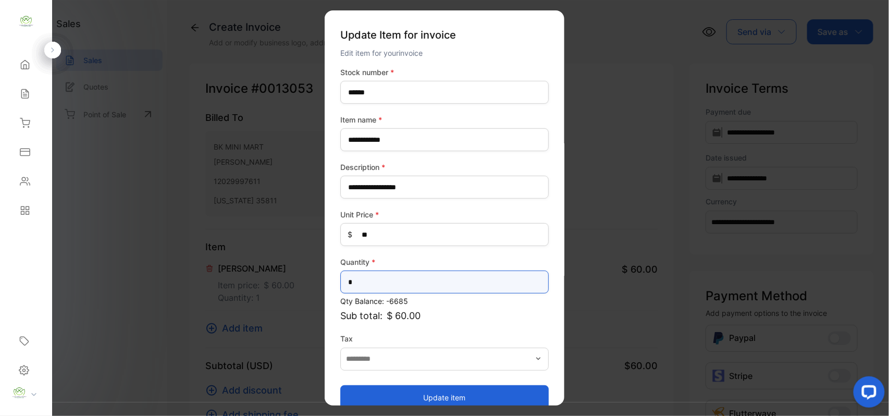
click at [436, 287] on input "*" at bounding box center [444, 281] width 208 height 23
type input "*"
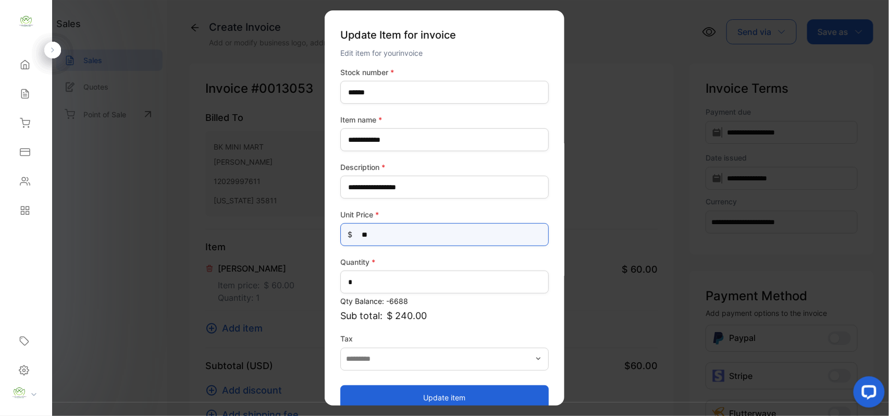
click at [386, 240] on Price-inputprice "**" at bounding box center [444, 234] width 208 height 23
type Price-inputprice "*"
type Price-inputprice "**"
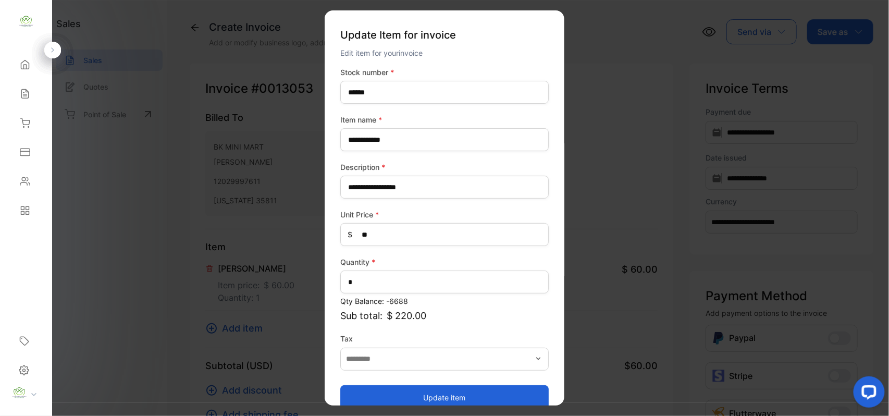
click at [419, 388] on button "Update item" at bounding box center [444, 397] width 208 height 25
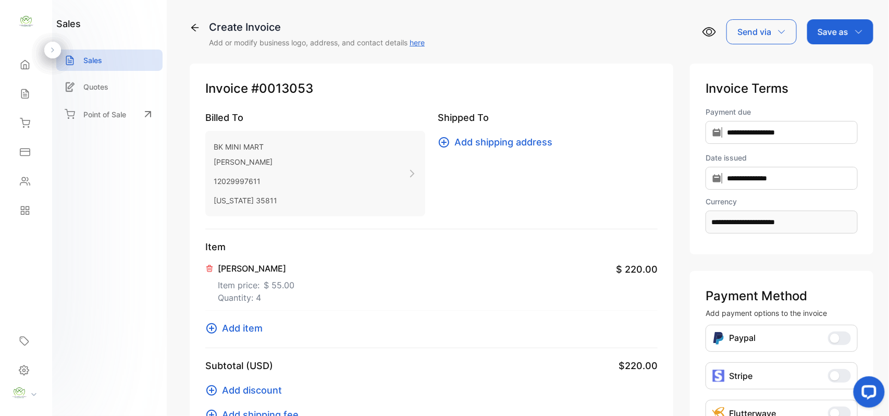
click at [845, 32] on p "Save as" at bounding box center [833, 32] width 31 height 13
click at [837, 63] on div "Invoice" at bounding box center [838, 66] width 60 height 21
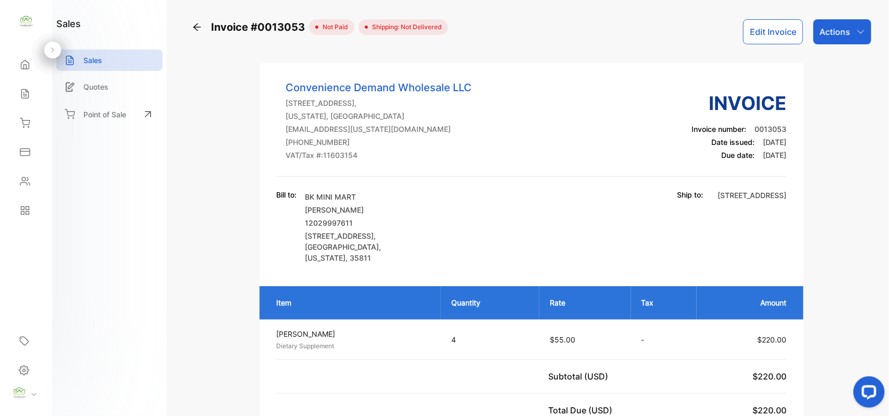
click at [831, 38] on div "Actions" at bounding box center [842, 31] width 58 height 25
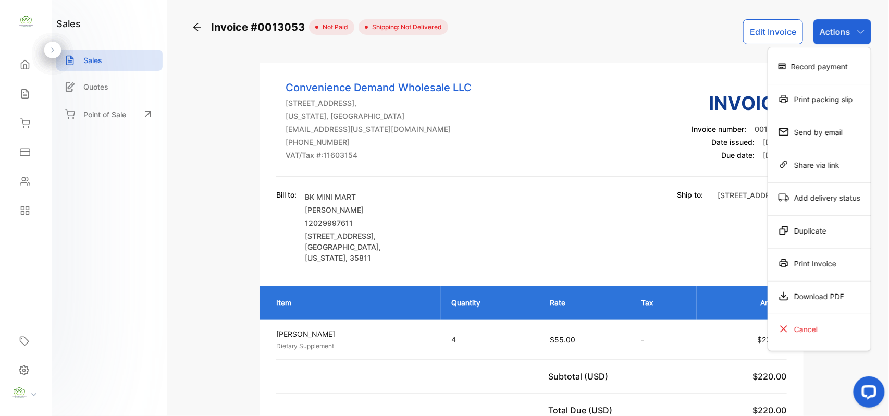
click at [830, 61] on div "Record payment" at bounding box center [819, 66] width 103 height 21
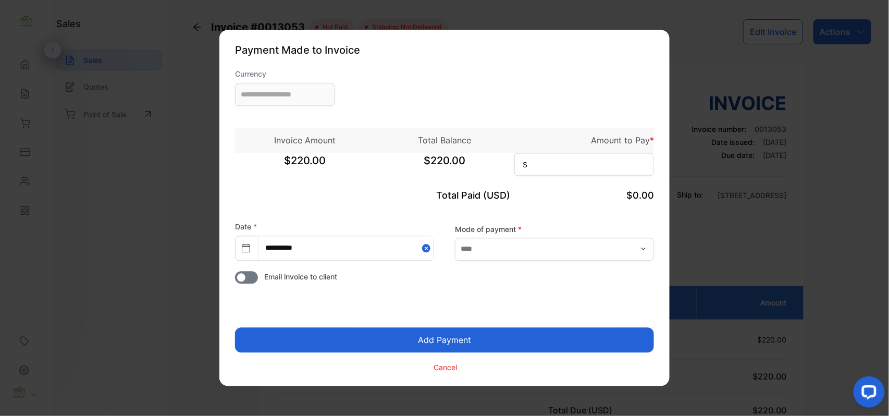
type input "**********"
click at [571, 166] on input at bounding box center [584, 164] width 140 height 23
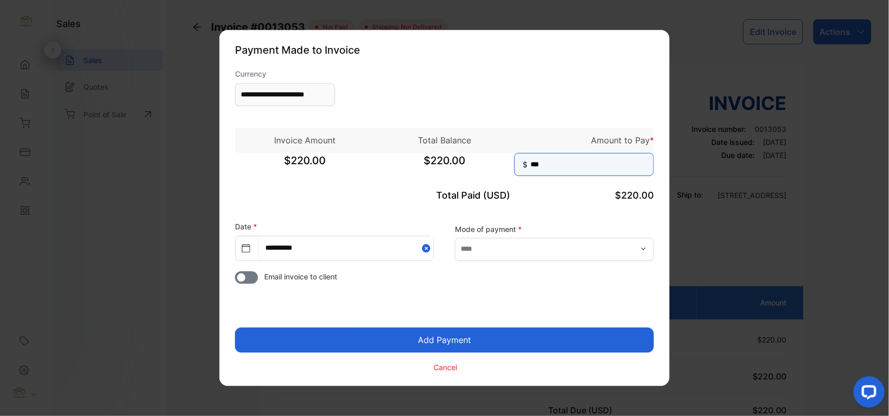
type input "***"
click at [501, 332] on button "Add Payment" at bounding box center [444, 340] width 419 height 25
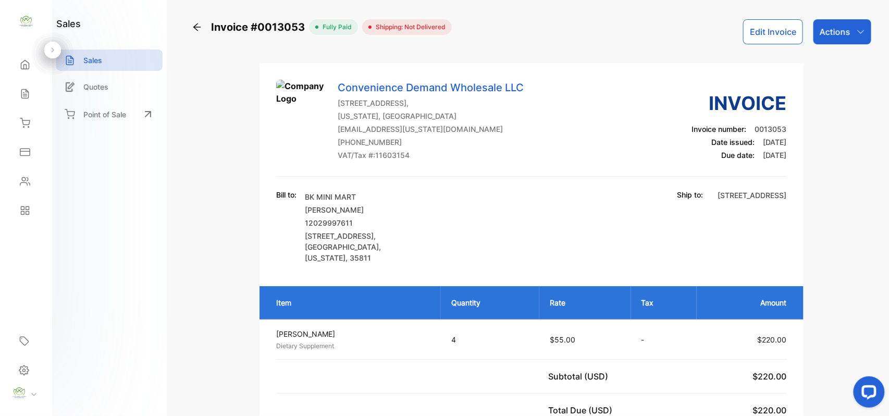
click at [857, 29] on icon "button" at bounding box center [861, 32] width 8 height 8
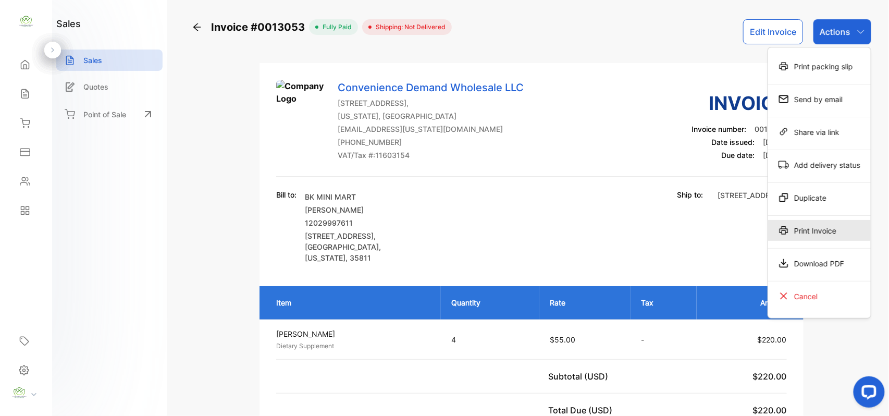
click at [834, 226] on div "Print Invoice" at bounding box center [819, 230] width 103 height 21
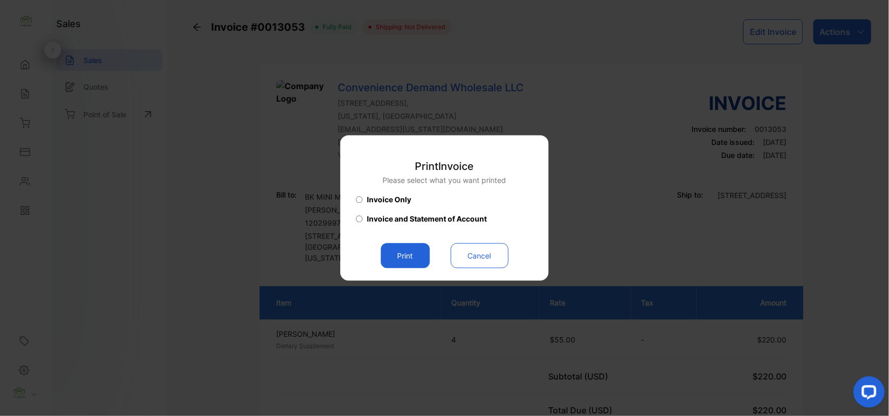
click at [406, 247] on button "Print" at bounding box center [405, 255] width 49 height 25
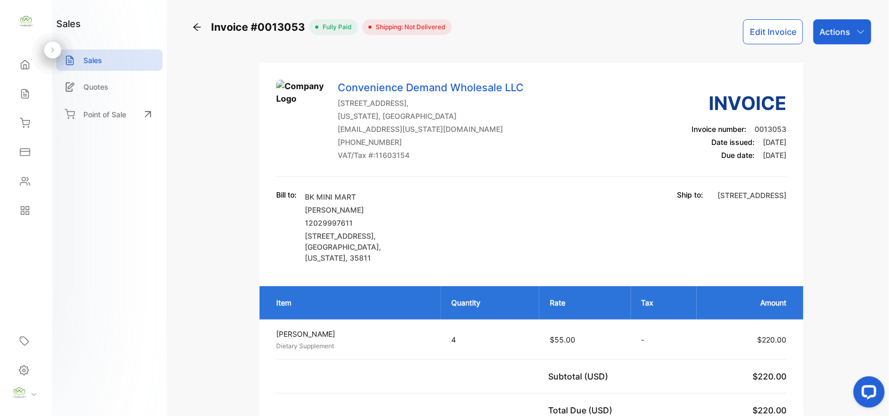
drag, startPoint x: 845, startPoint y: 31, endPoint x: 848, endPoint y: 46, distance: 15.5
click at [845, 40] on div "Actions" at bounding box center [842, 31] width 58 height 25
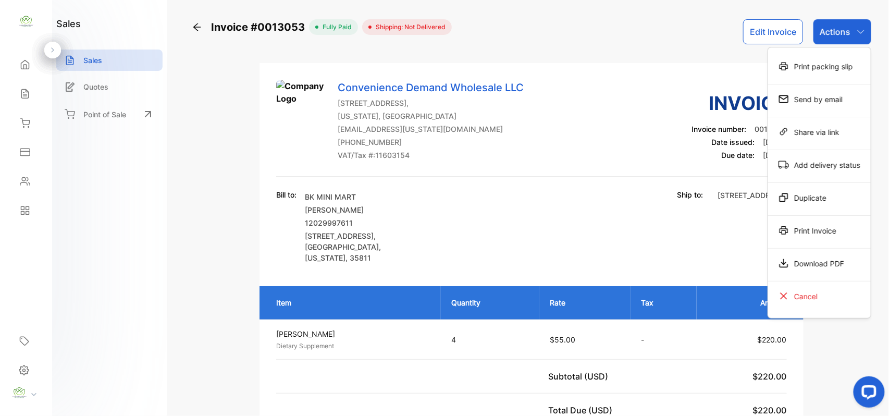
click at [811, 221] on div "Print Invoice" at bounding box center [819, 230] width 103 height 21
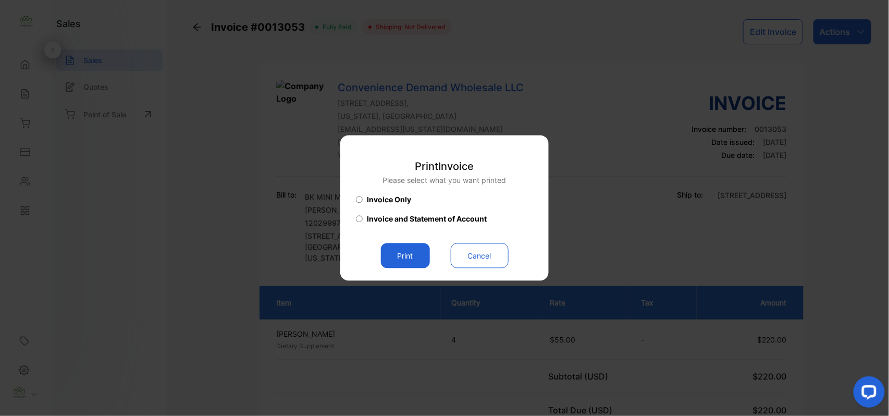
click at [417, 255] on button "Print" at bounding box center [405, 255] width 49 height 25
